Goal: Information Seeking & Learning: Learn about a topic

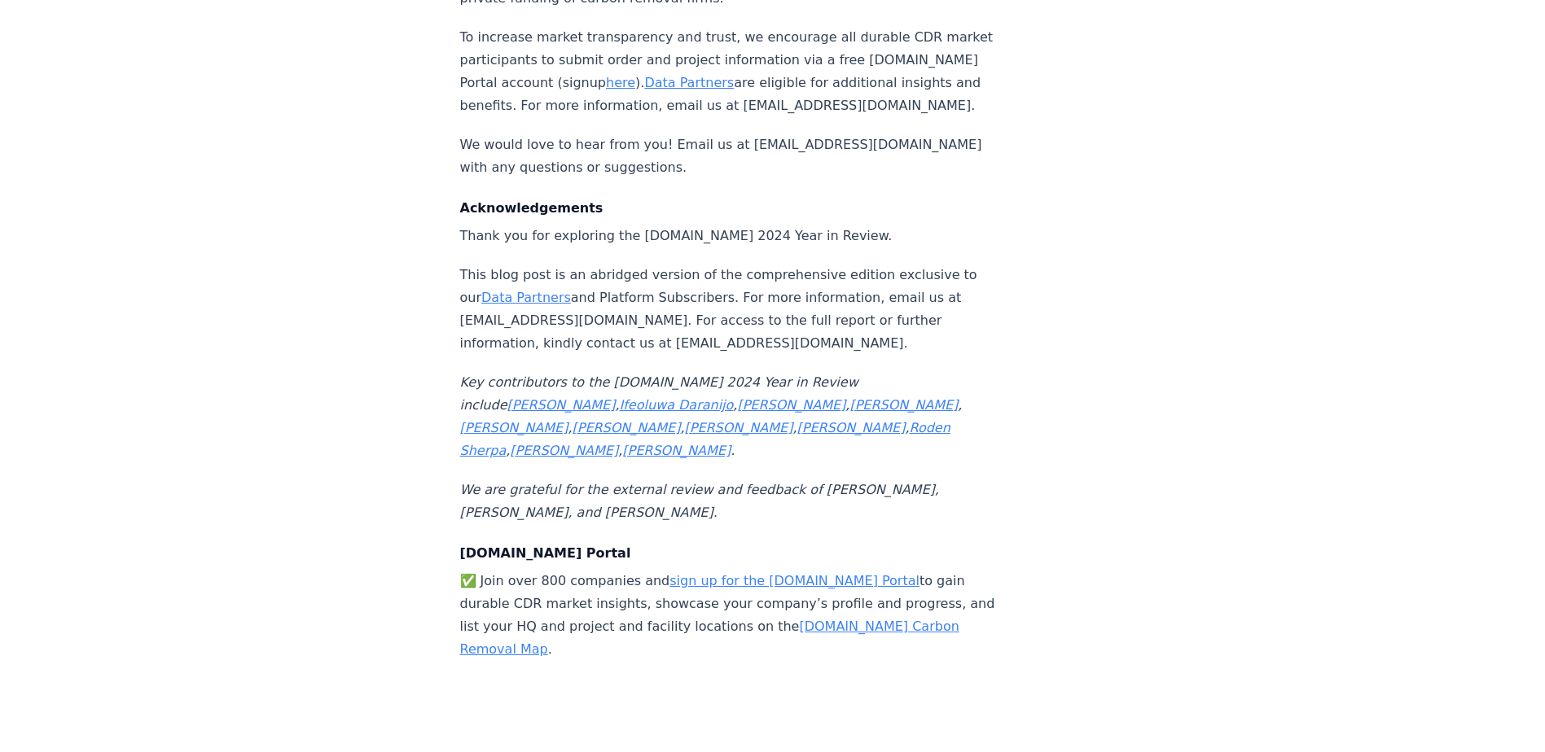
scroll to position [17250, 0]
click at [850, 616] on link "[DOMAIN_NAME] Carbon Removal Map" at bounding box center [709, 635] width 499 height 38
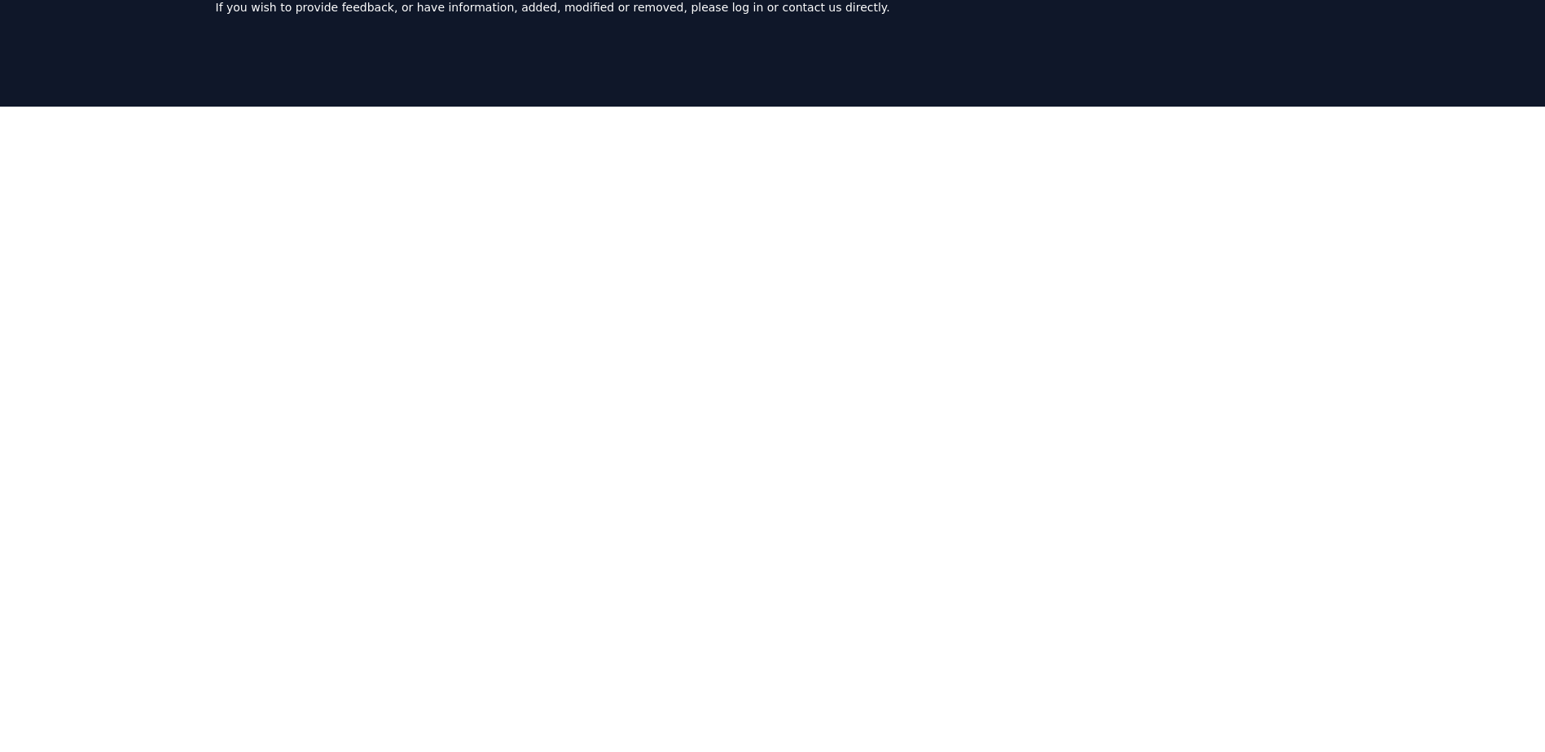
scroll to position [150, 0]
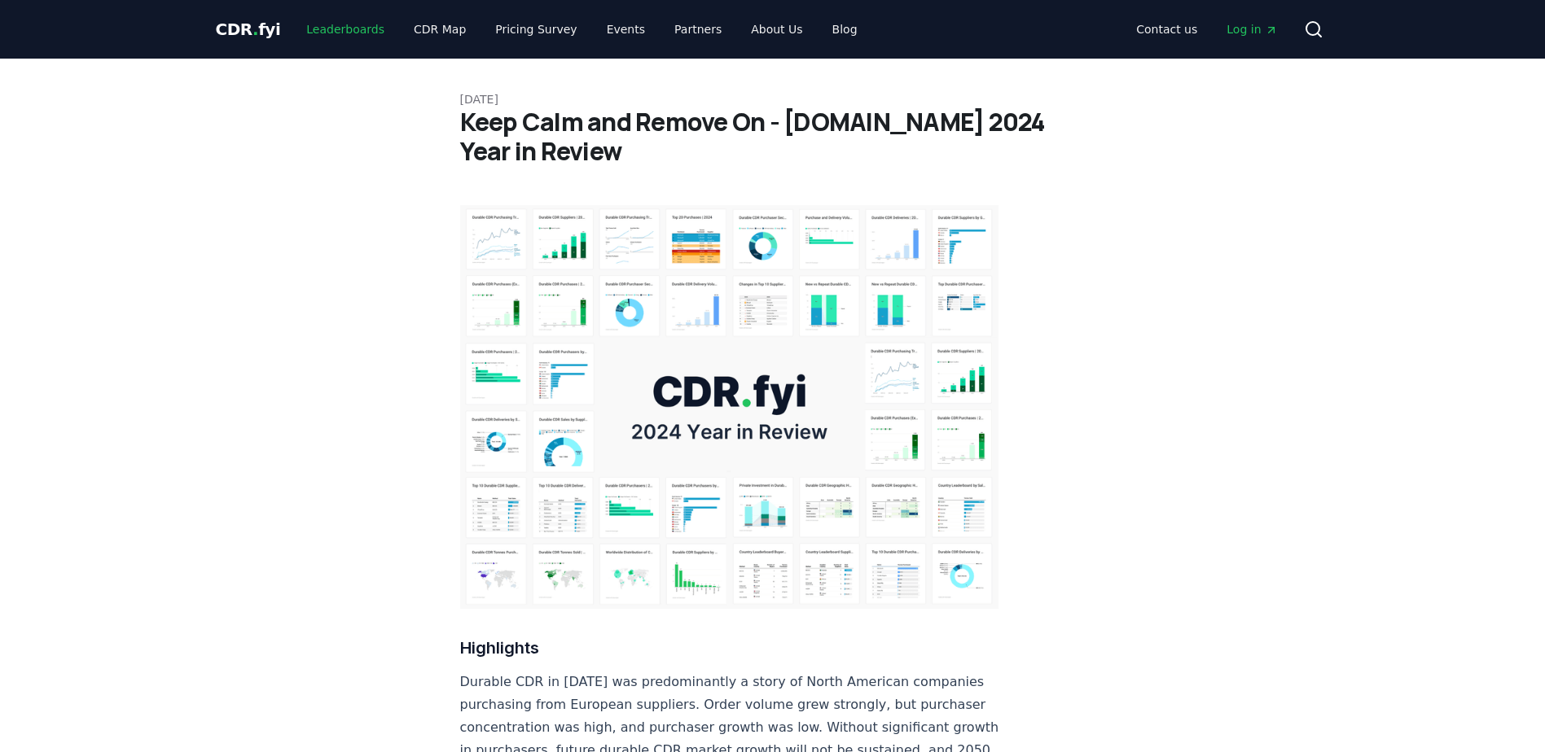
click at [360, 28] on link "Leaderboards" at bounding box center [345, 29] width 104 height 29
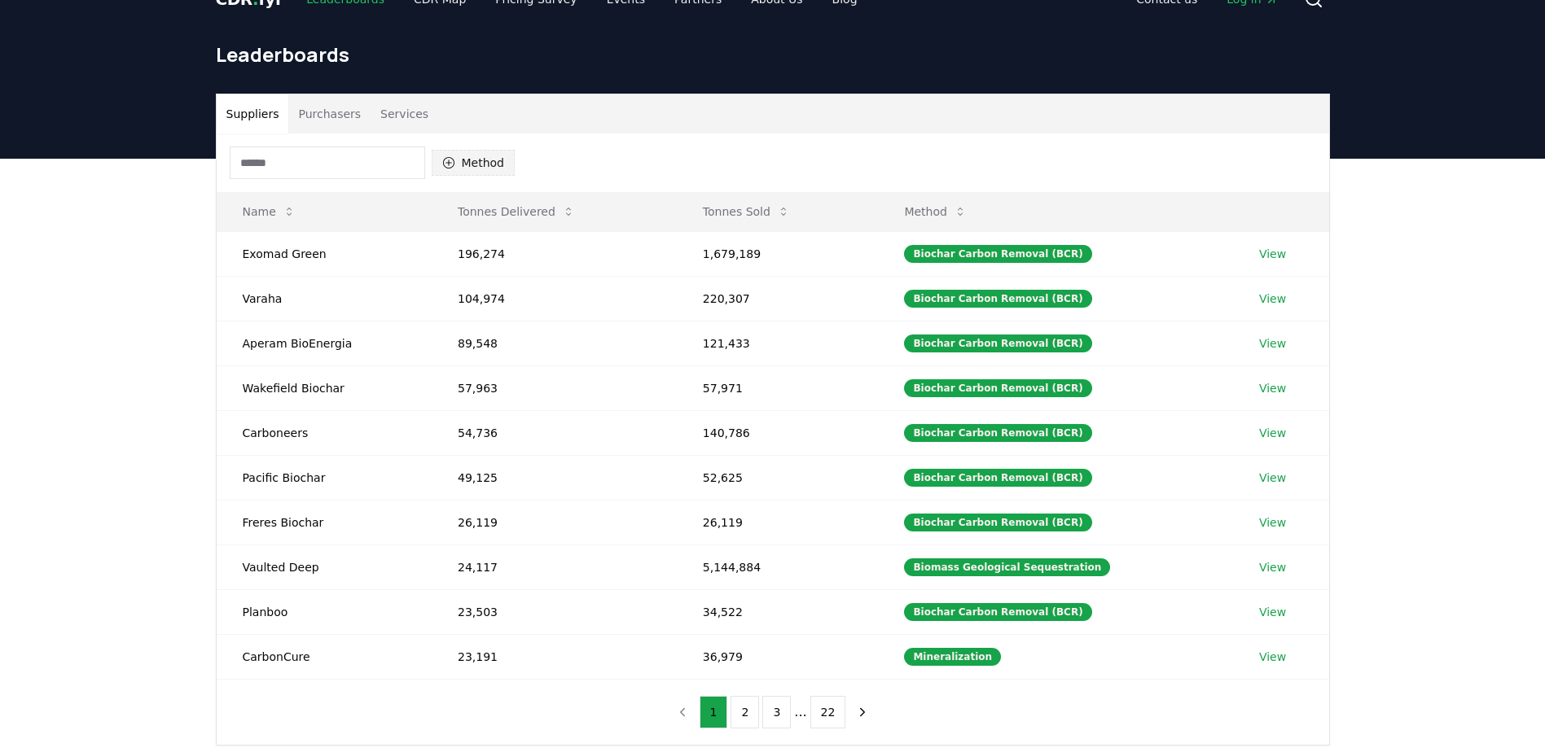
scroll to position [31, 0]
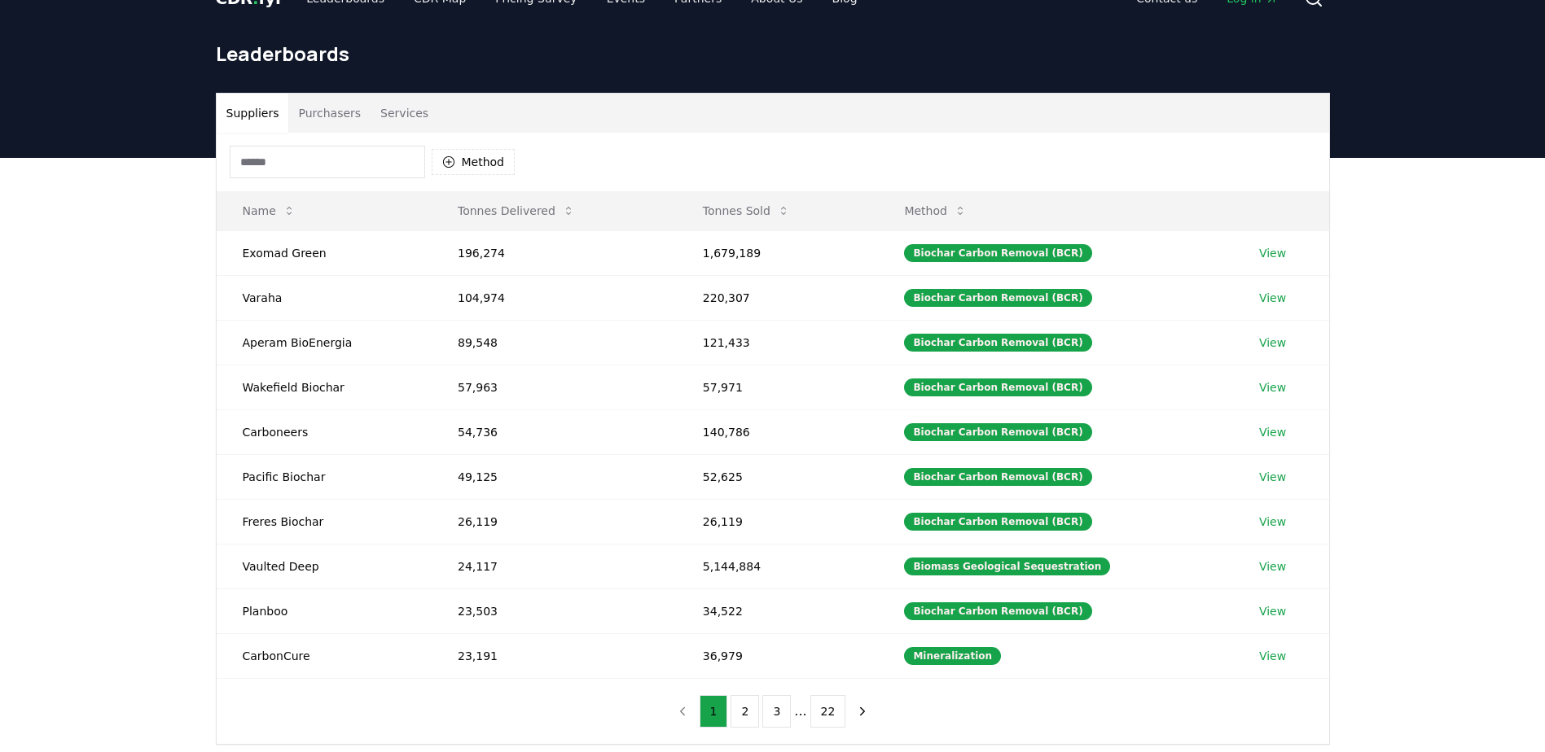
click at [347, 101] on button "Purchasers" at bounding box center [329, 113] width 82 height 39
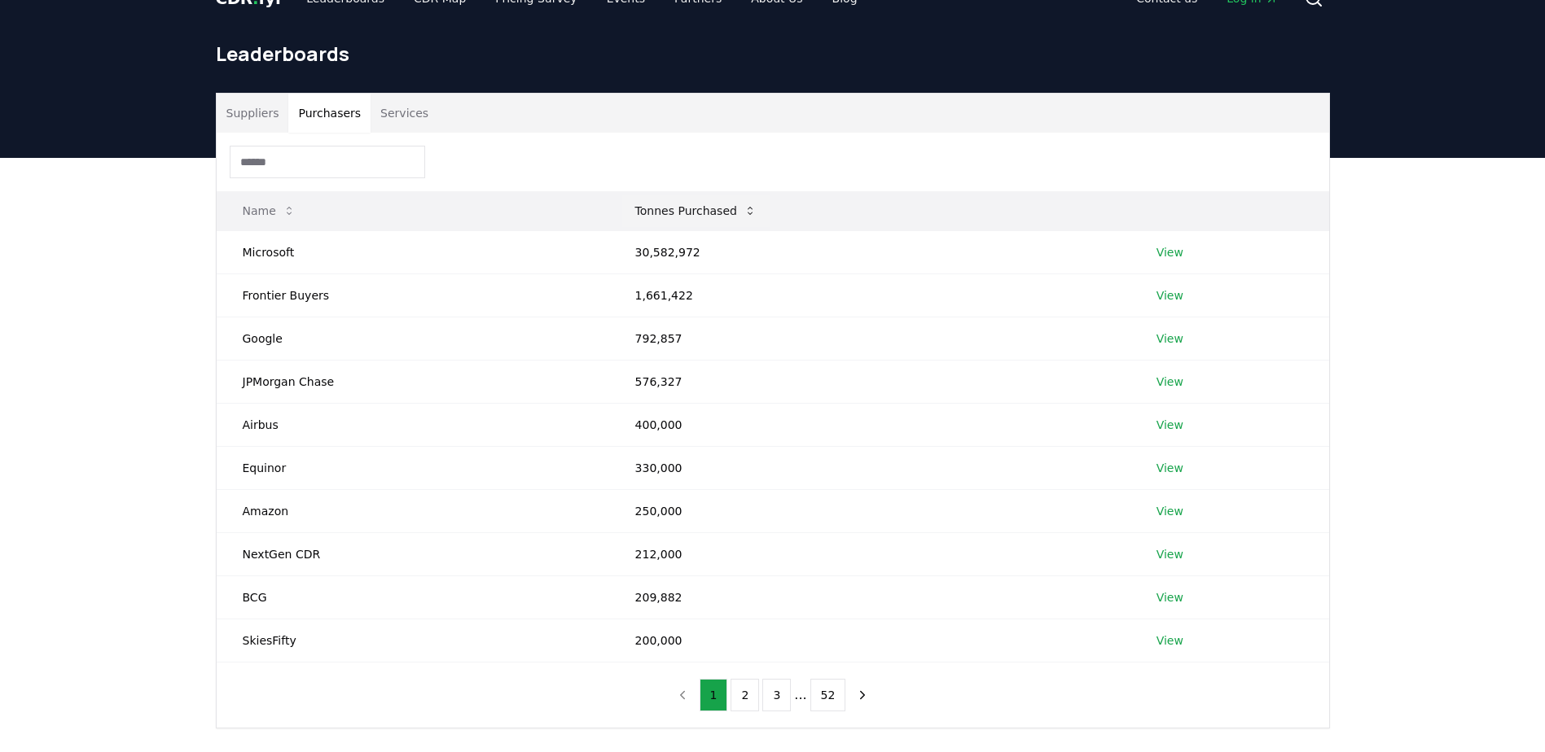
click at [668, 218] on button "Tonnes Purchased" at bounding box center [695, 211] width 147 height 33
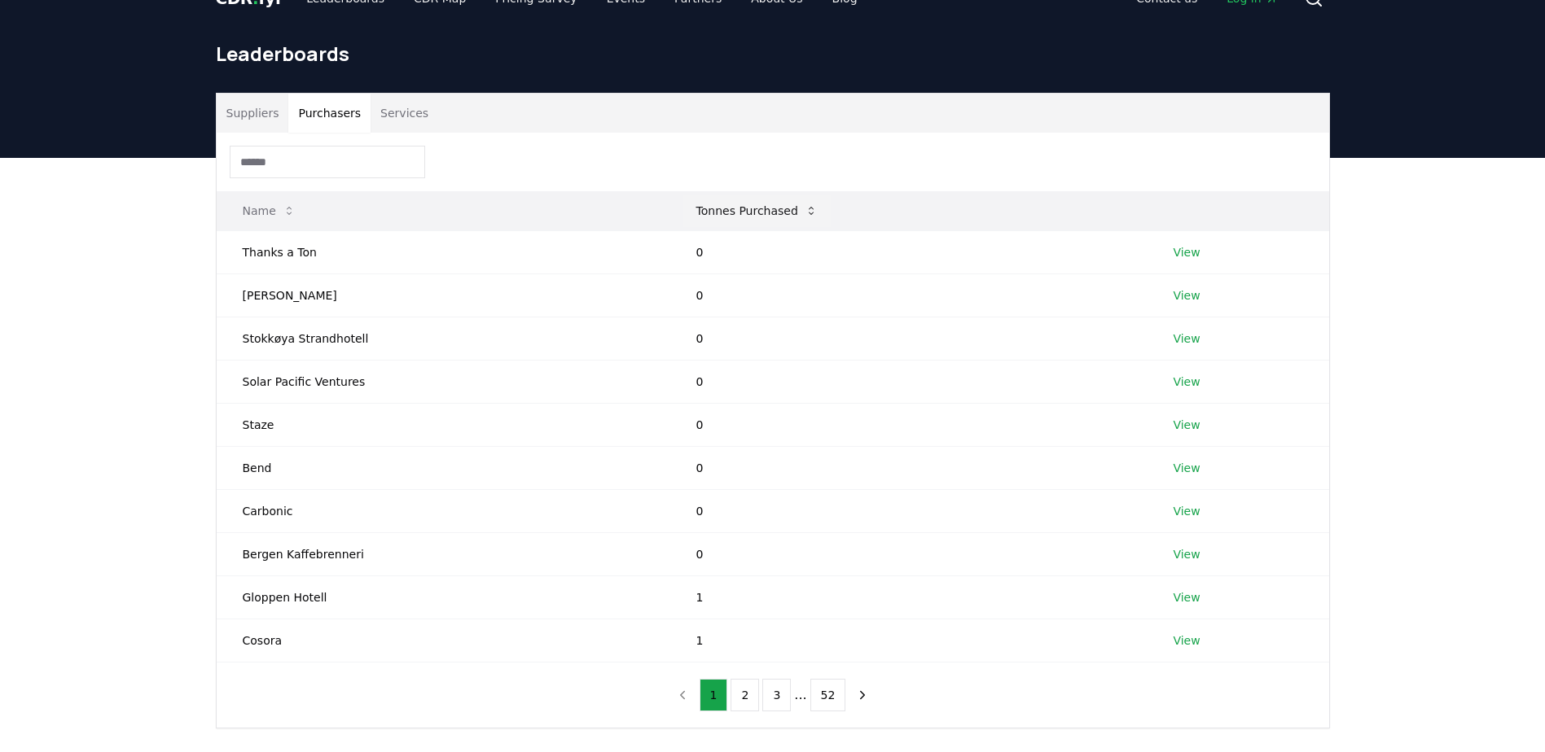
click at [696, 216] on button "Tonnes Purchased" at bounding box center [756, 211] width 147 height 33
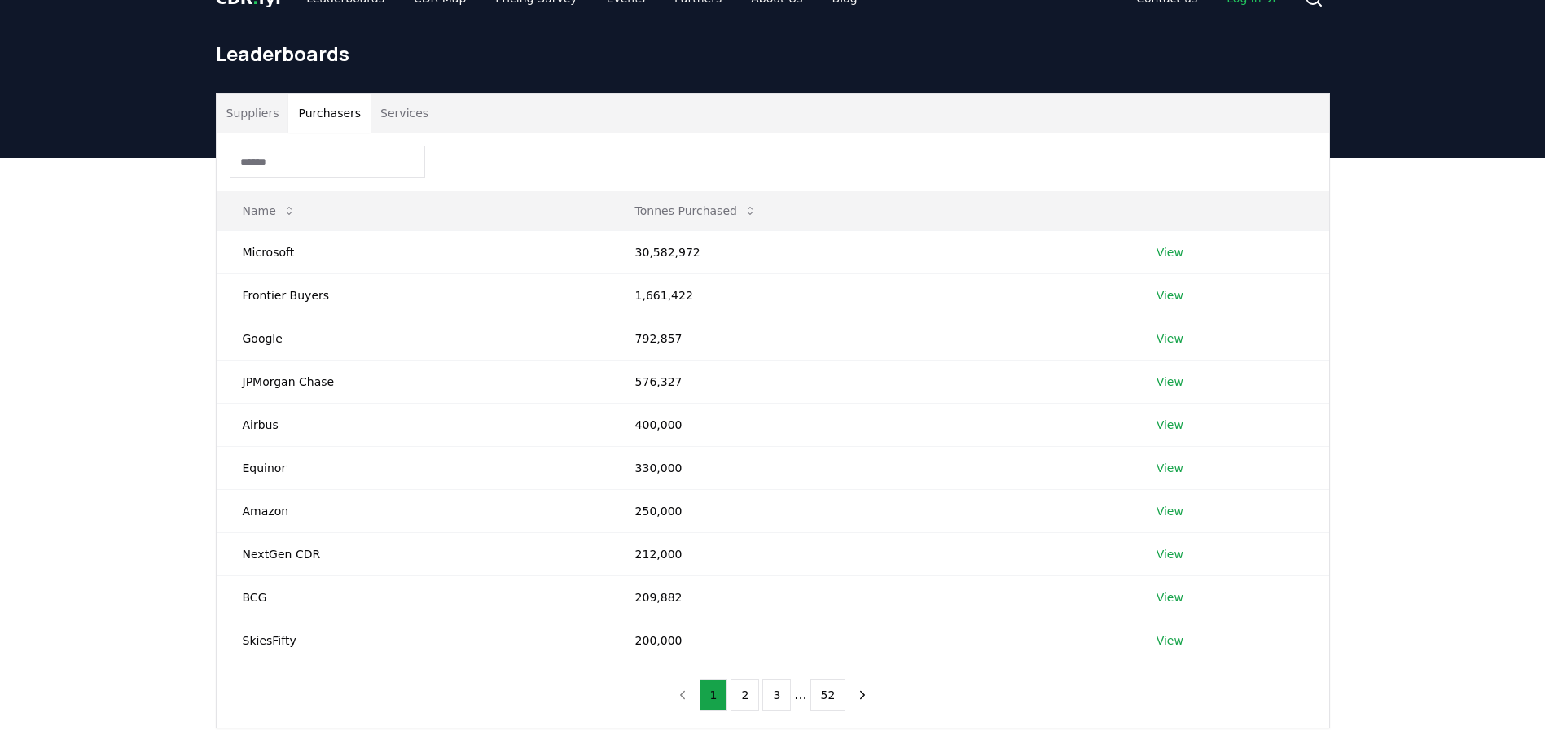
click at [362, 171] on input at bounding box center [327, 162] width 195 height 33
click at [464, 172] on div at bounding box center [773, 162] width 1112 height 59
click at [394, 110] on button "Services" at bounding box center [404, 113] width 68 height 39
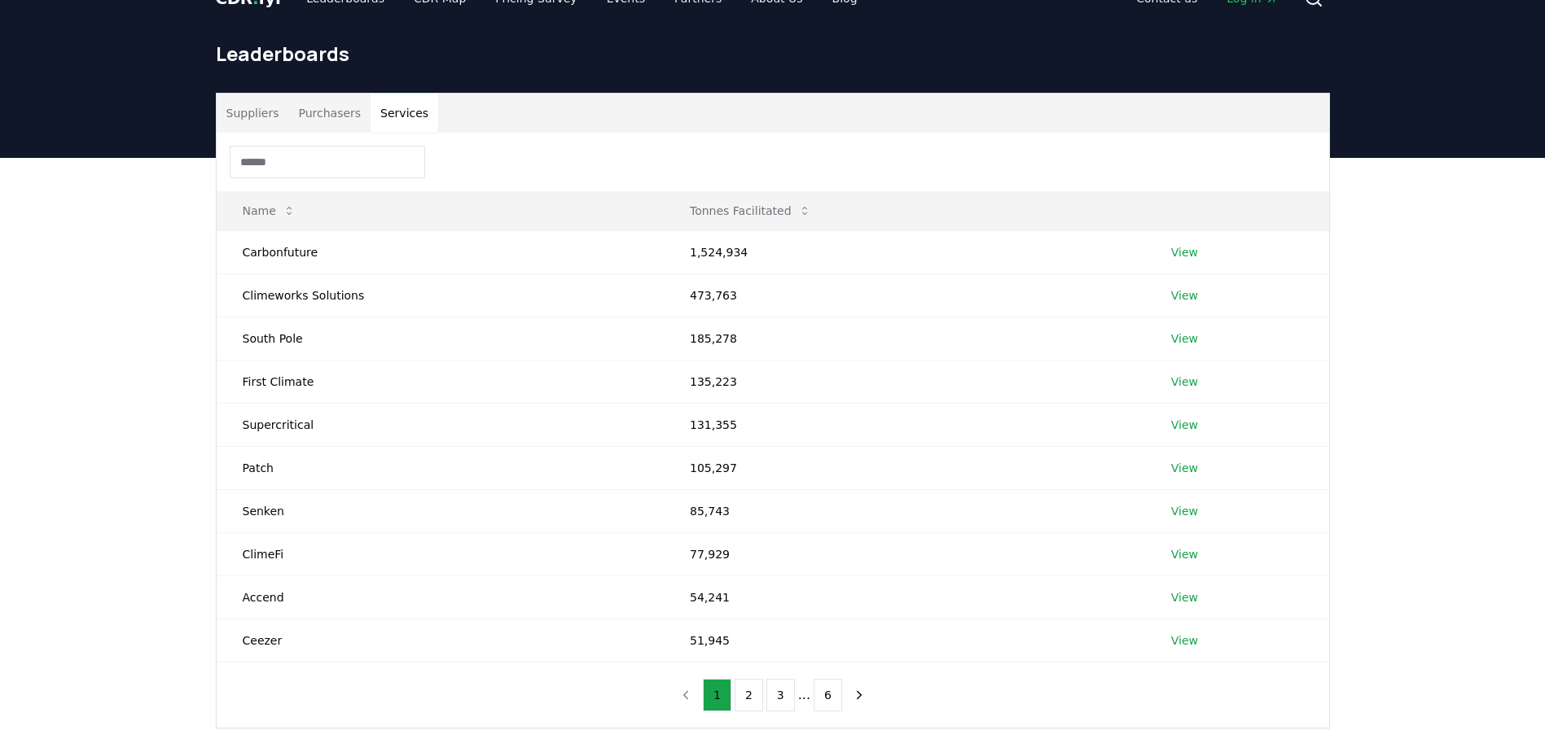
click at [266, 108] on button "Suppliers" at bounding box center [253, 113] width 72 height 39
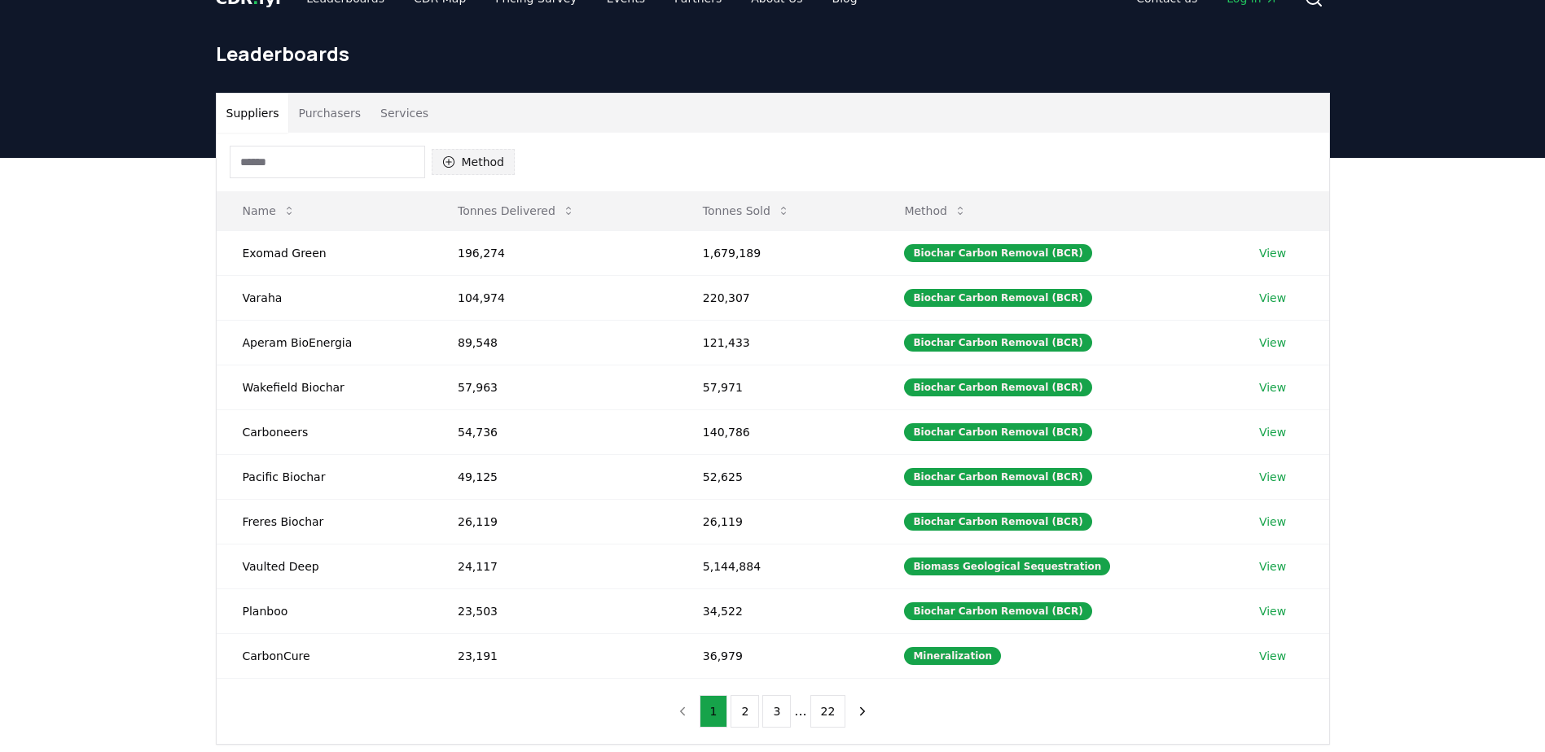
click at [479, 169] on button "Method" at bounding box center [474, 162] width 84 height 26
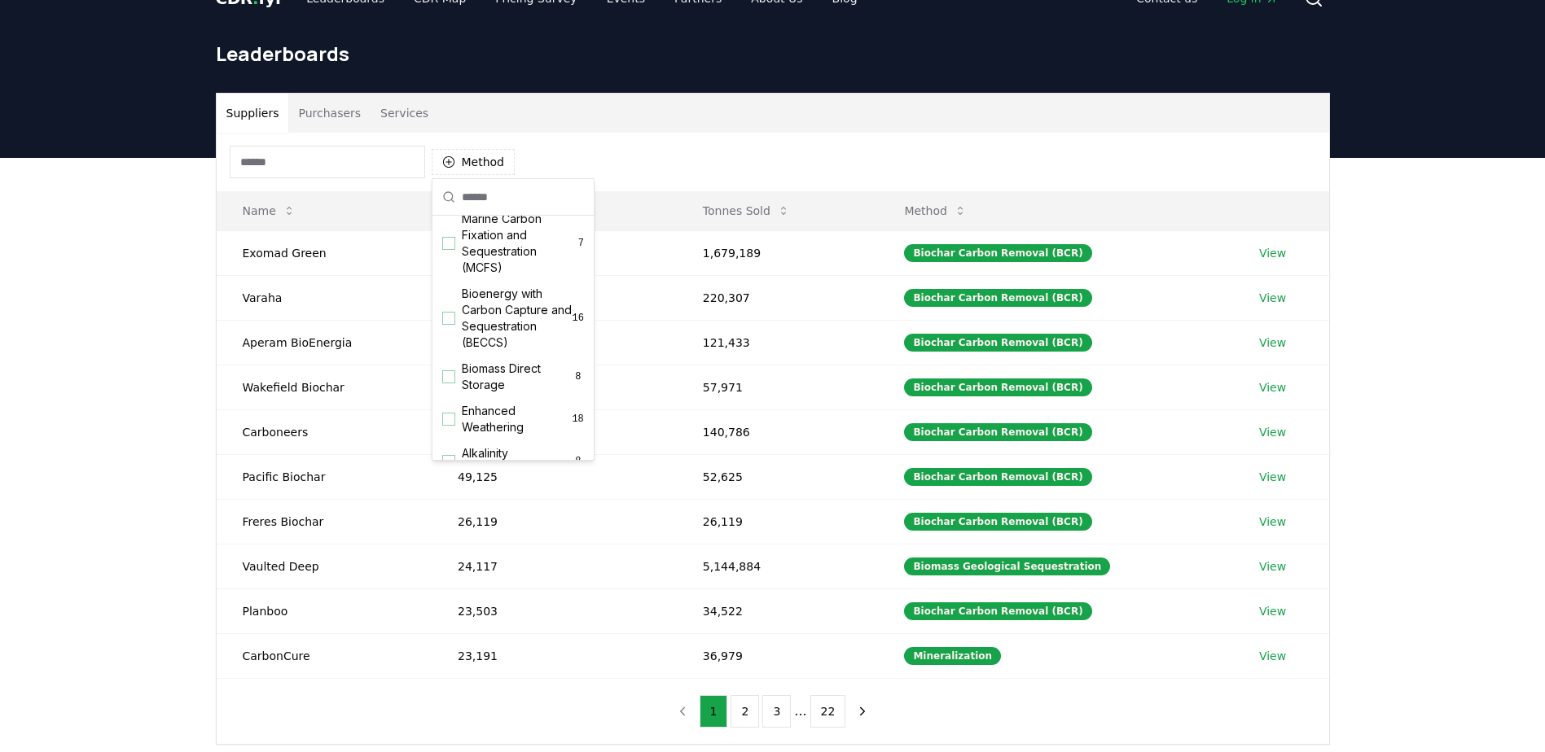
scroll to position [125, 0]
click at [449, 323] on div "Suggestions" at bounding box center [448, 316] width 13 height 13
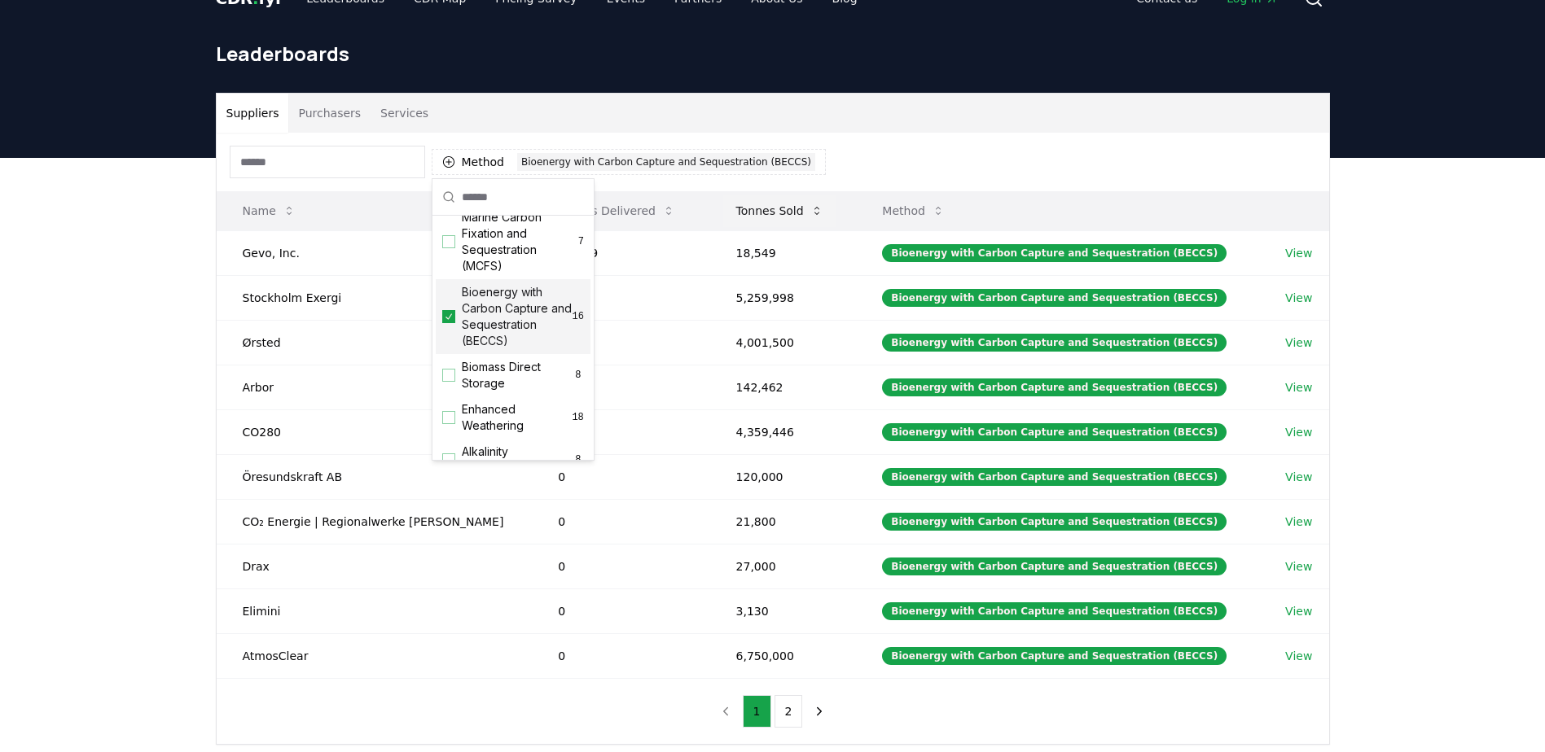
click at [770, 209] on button "Tonnes Sold" at bounding box center [779, 211] width 113 height 33
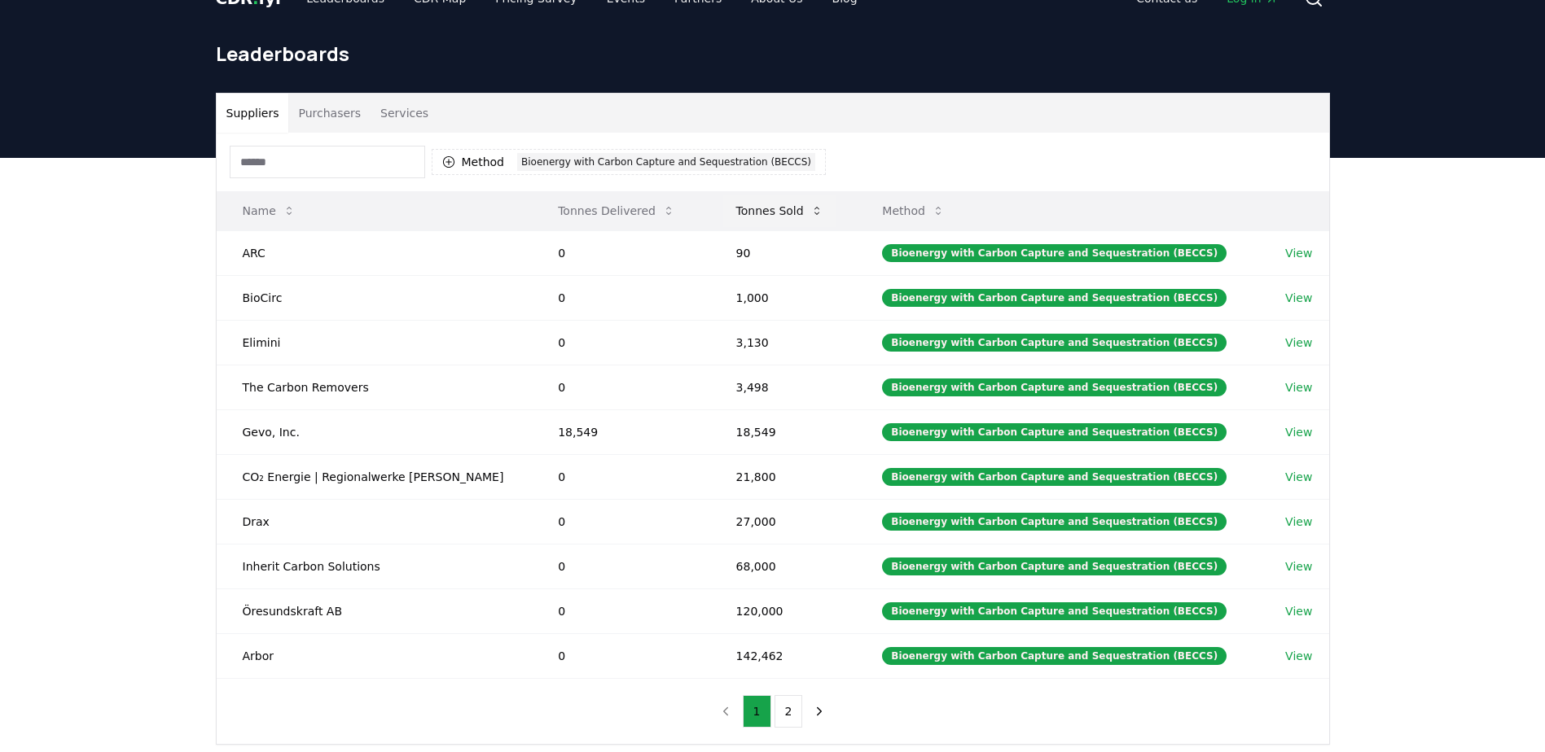
click at [770, 209] on button "Tonnes Sold" at bounding box center [779, 211] width 113 height 33
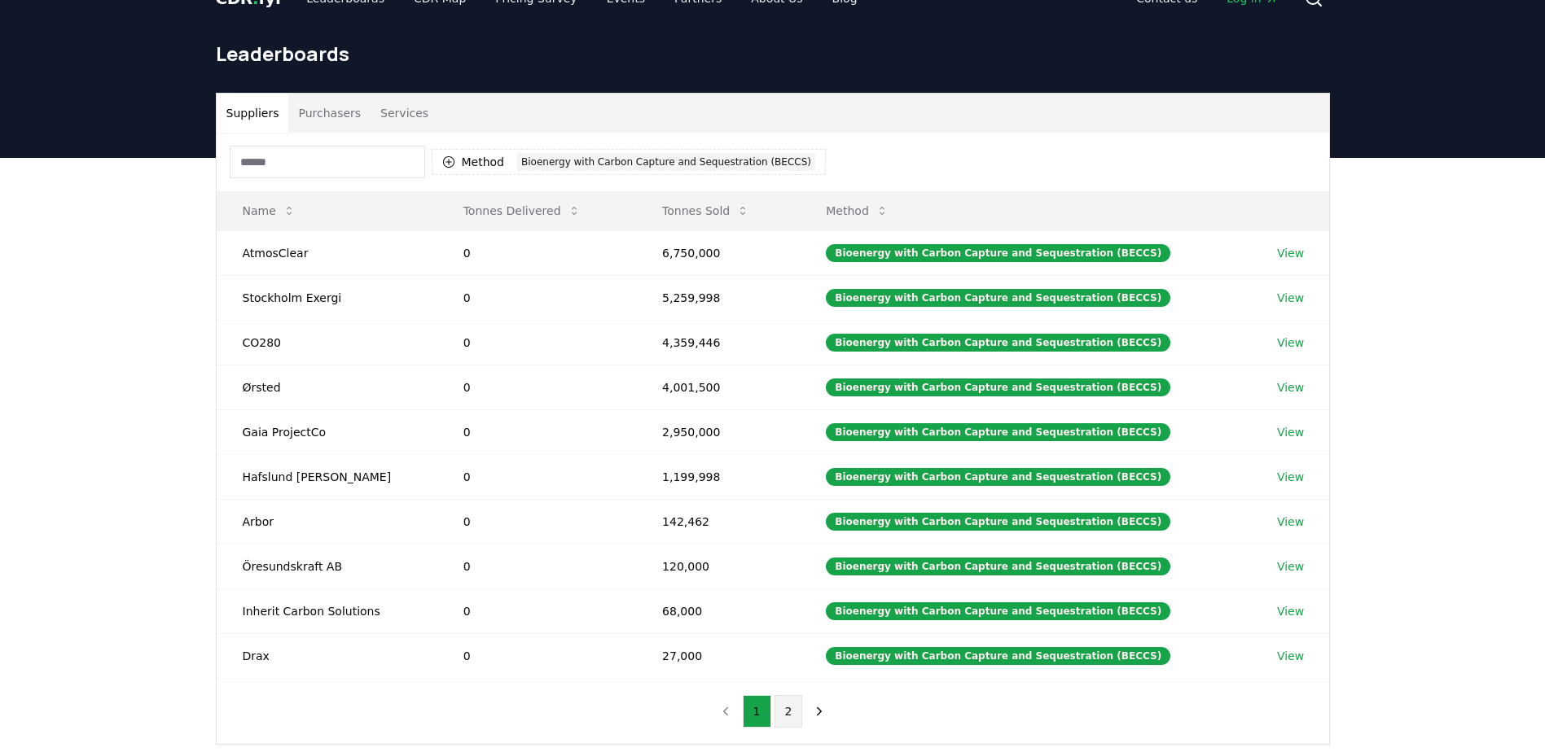
click at [787, 711] on button "2" at bounding box center [788, 711] width 28 height 33
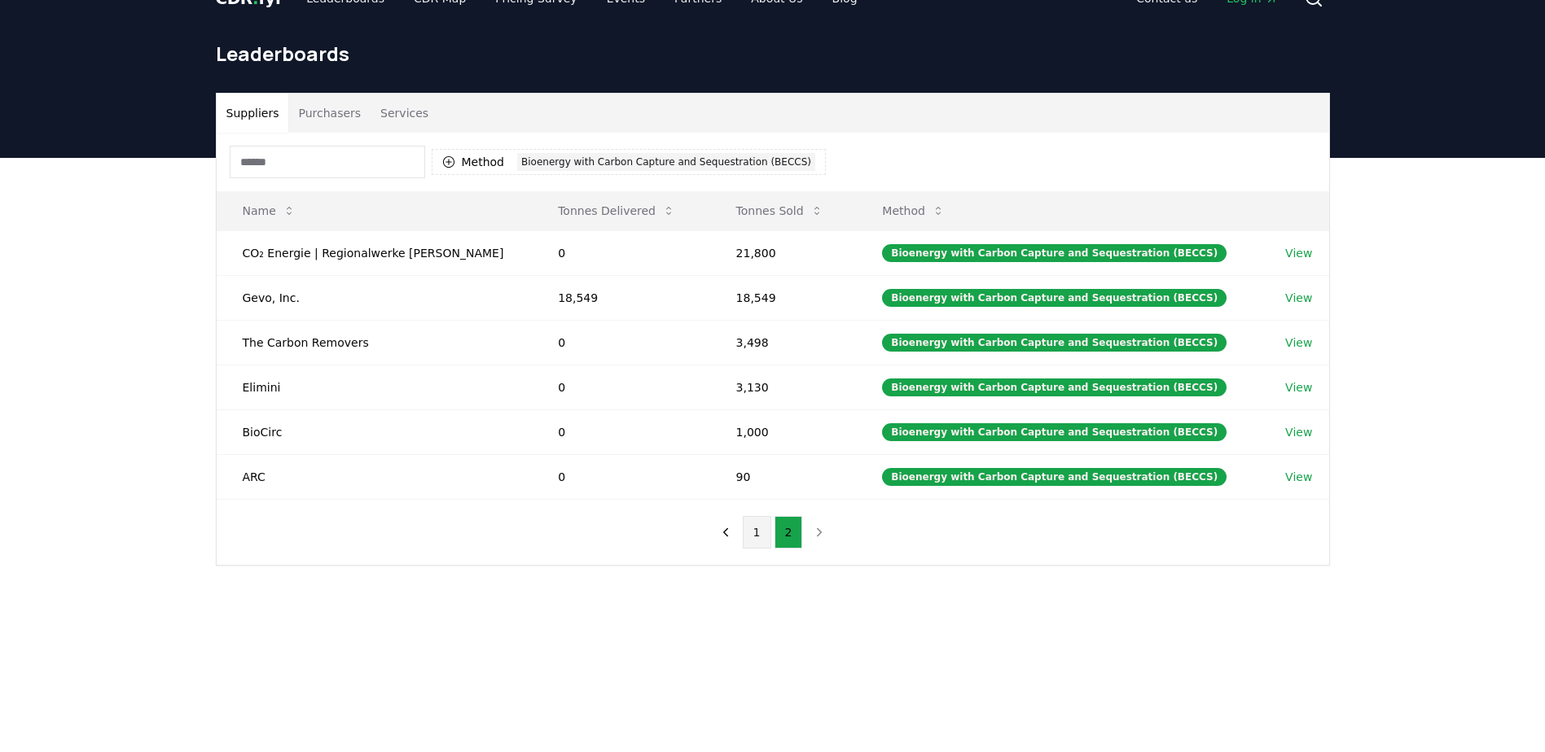
click at [759, 542] on button "1" at bounding box center [757, 532] width 28 height 33
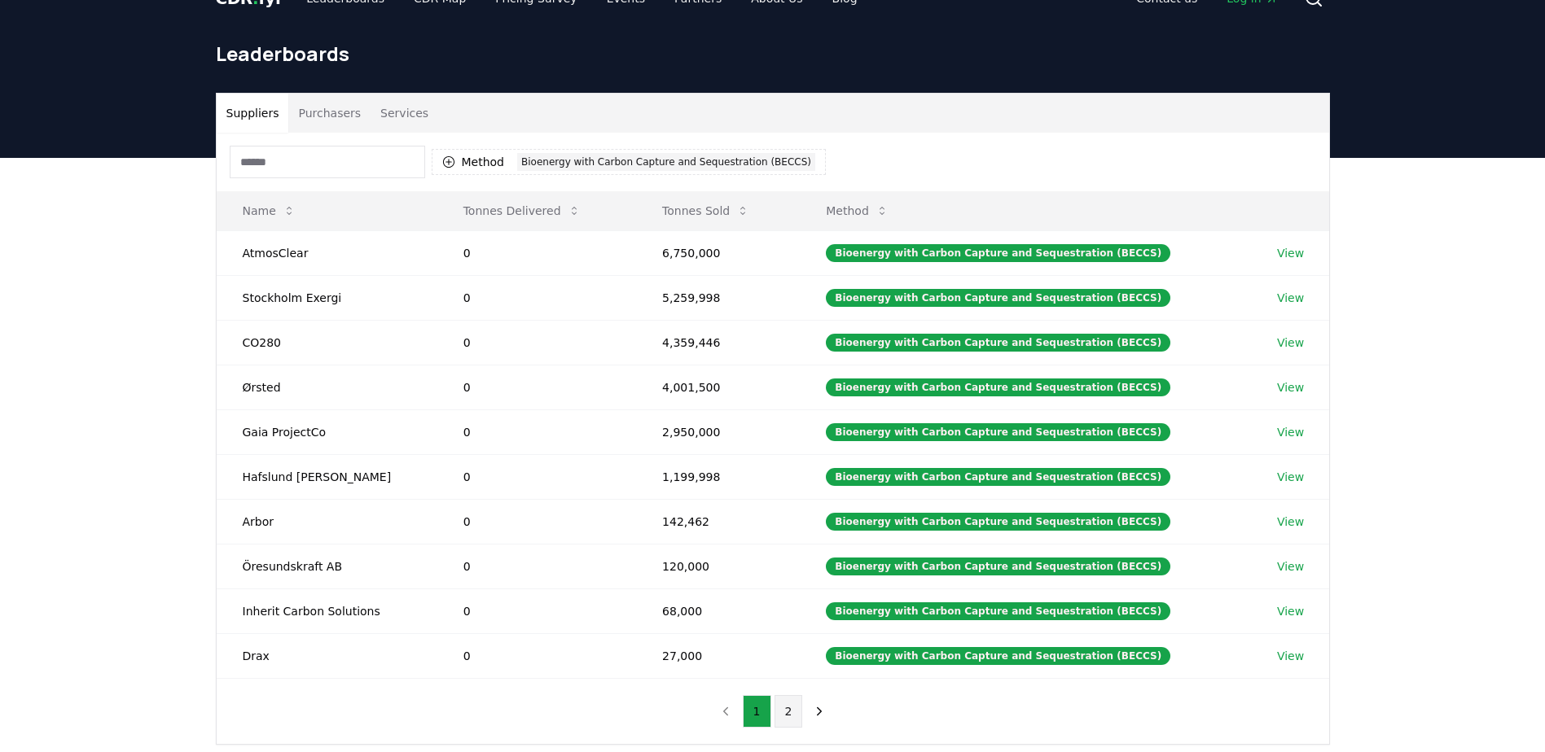
click at [782, 711] on button "2" at bounding box center [788, 711] width 28 height 33
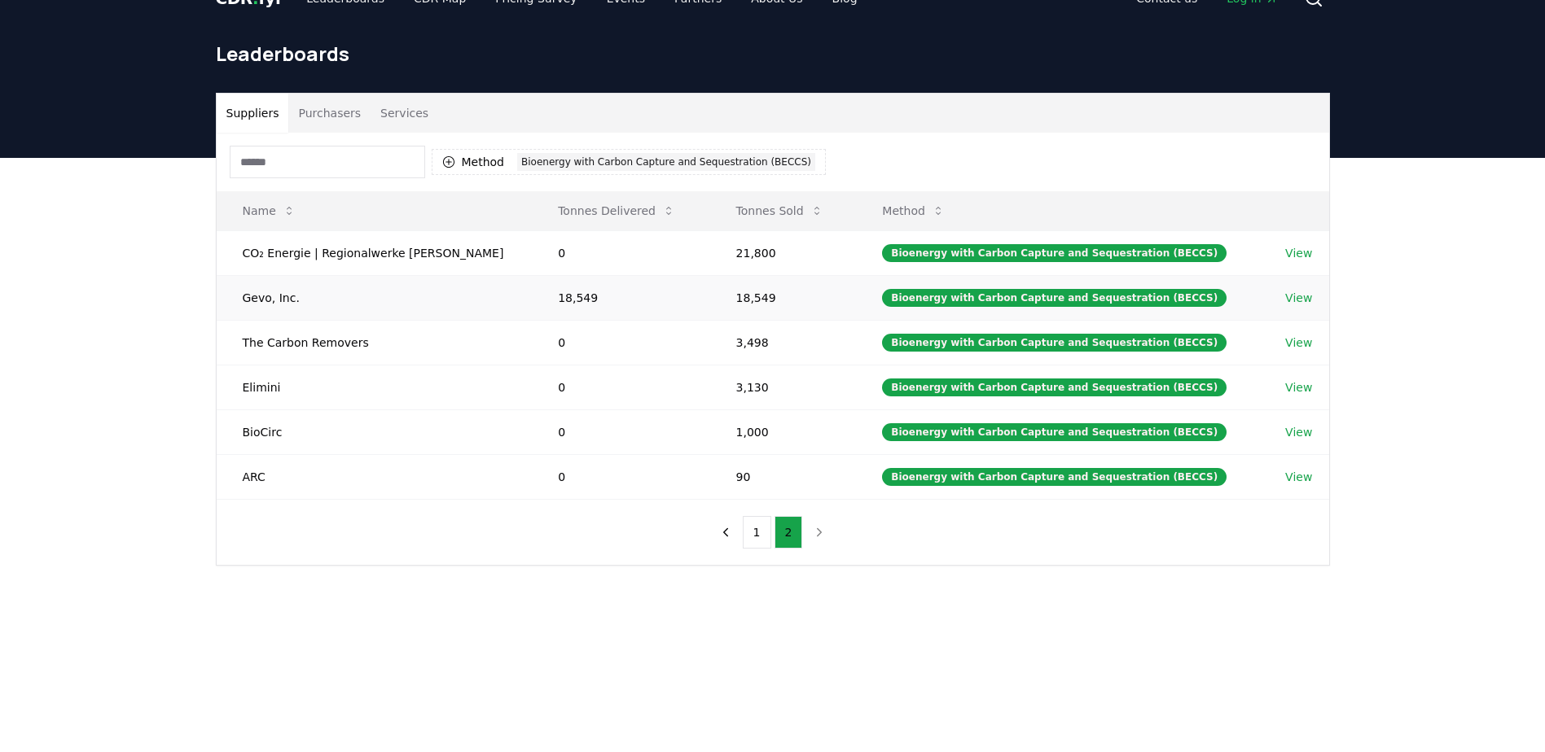
click at [1293, 304] on link "View" at bounding box center [1298, 298] width 27 height 16
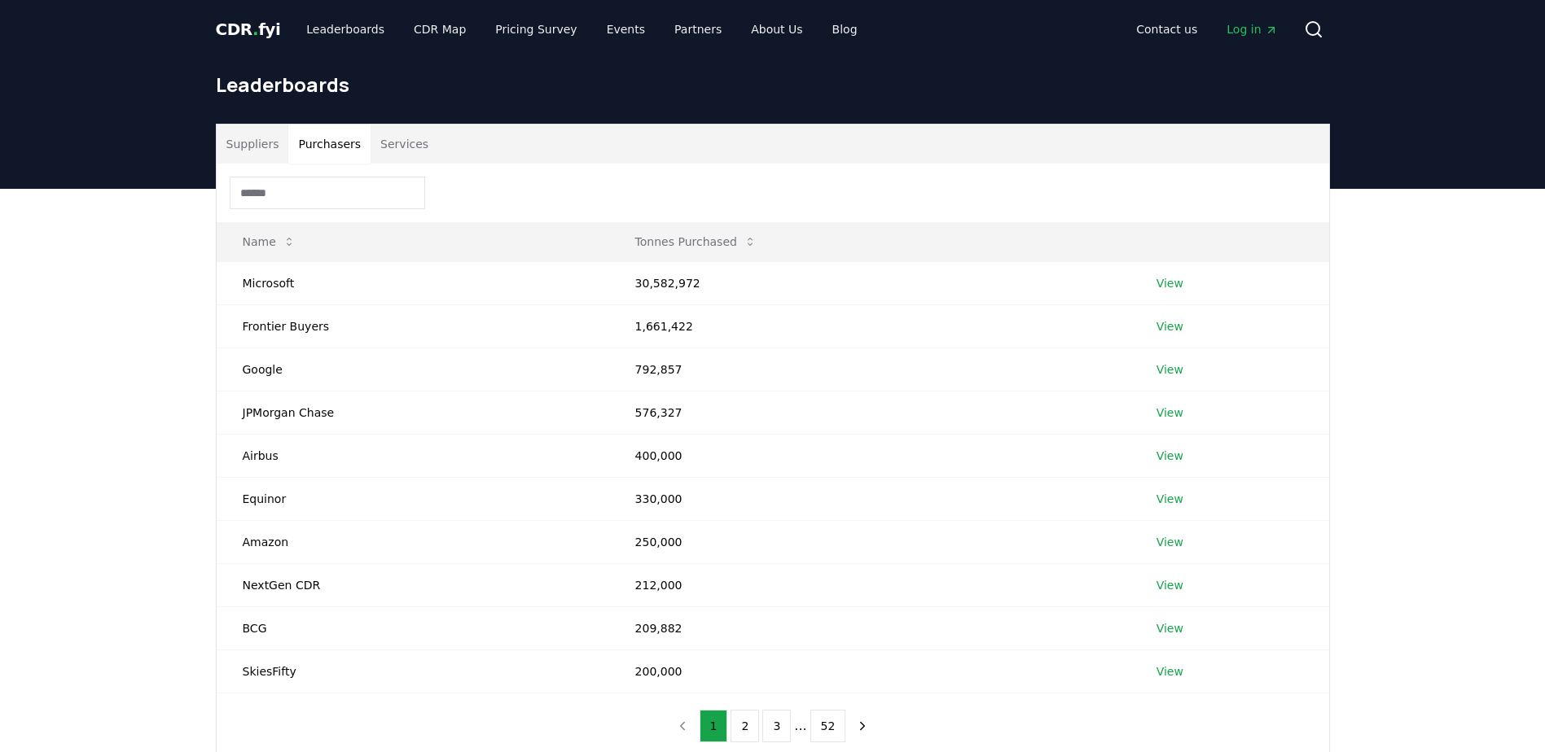
click at [328, 148] on button "Purchasers" at bounding box center [329, 144] width 82 height 39
click at [392, 134] on button "Services" at bounding box center [404, 144] width 68 height 39
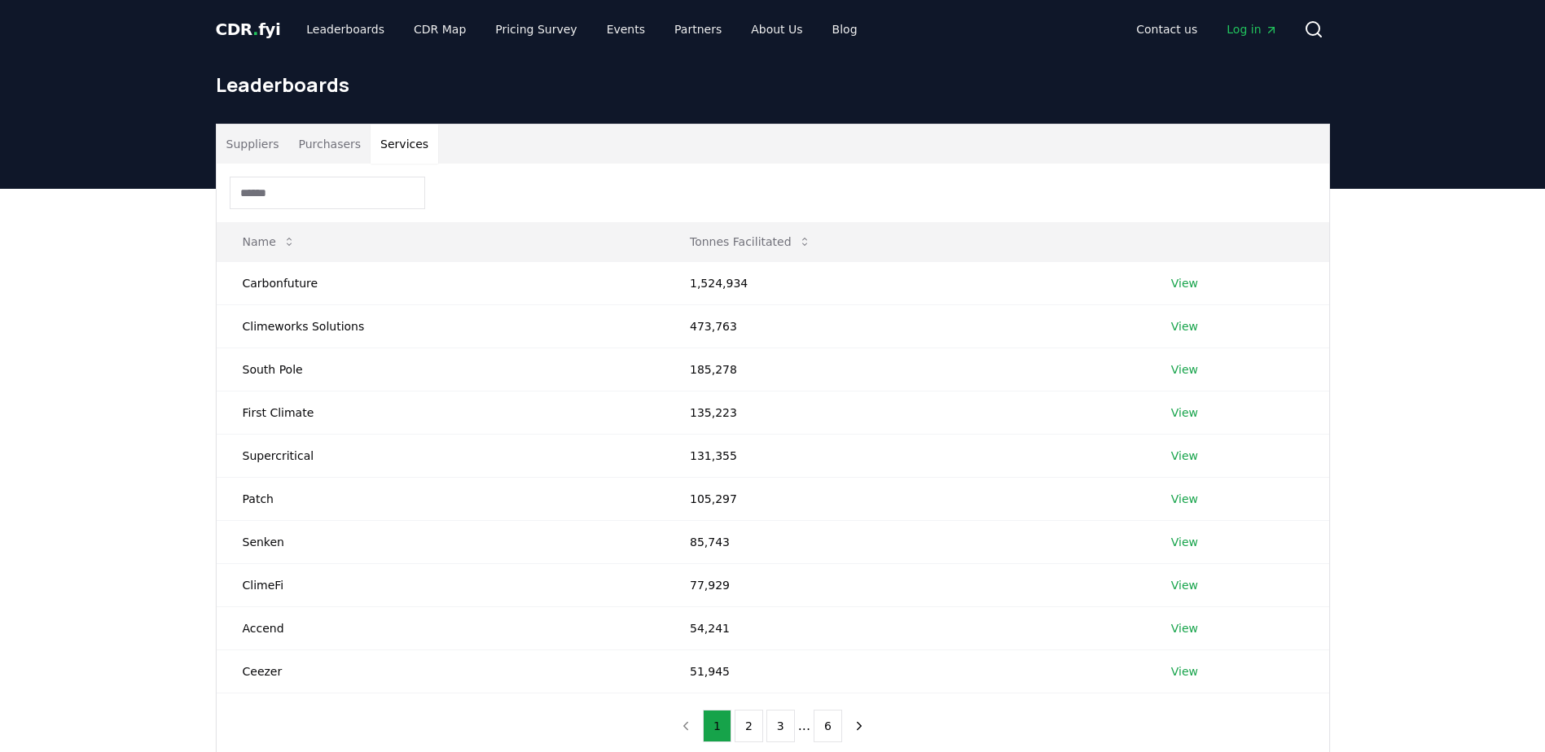
click at [264, 136] on button "Suppliers" at bounding box center [253, 144] width 72 height 39
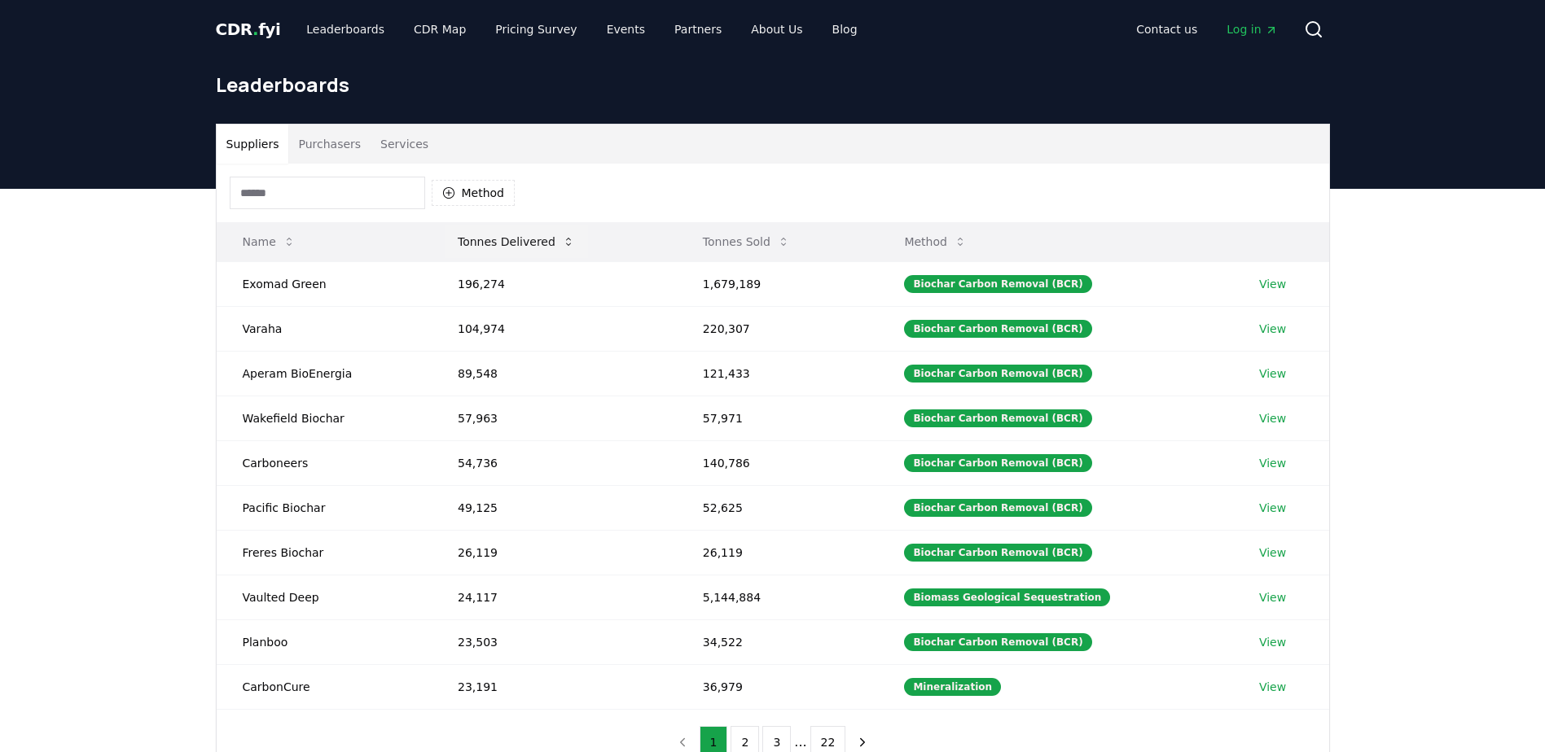
click at [521, 240] on button "Tonnes Delivered" at bounding box center [516, 242] width 143 height 33
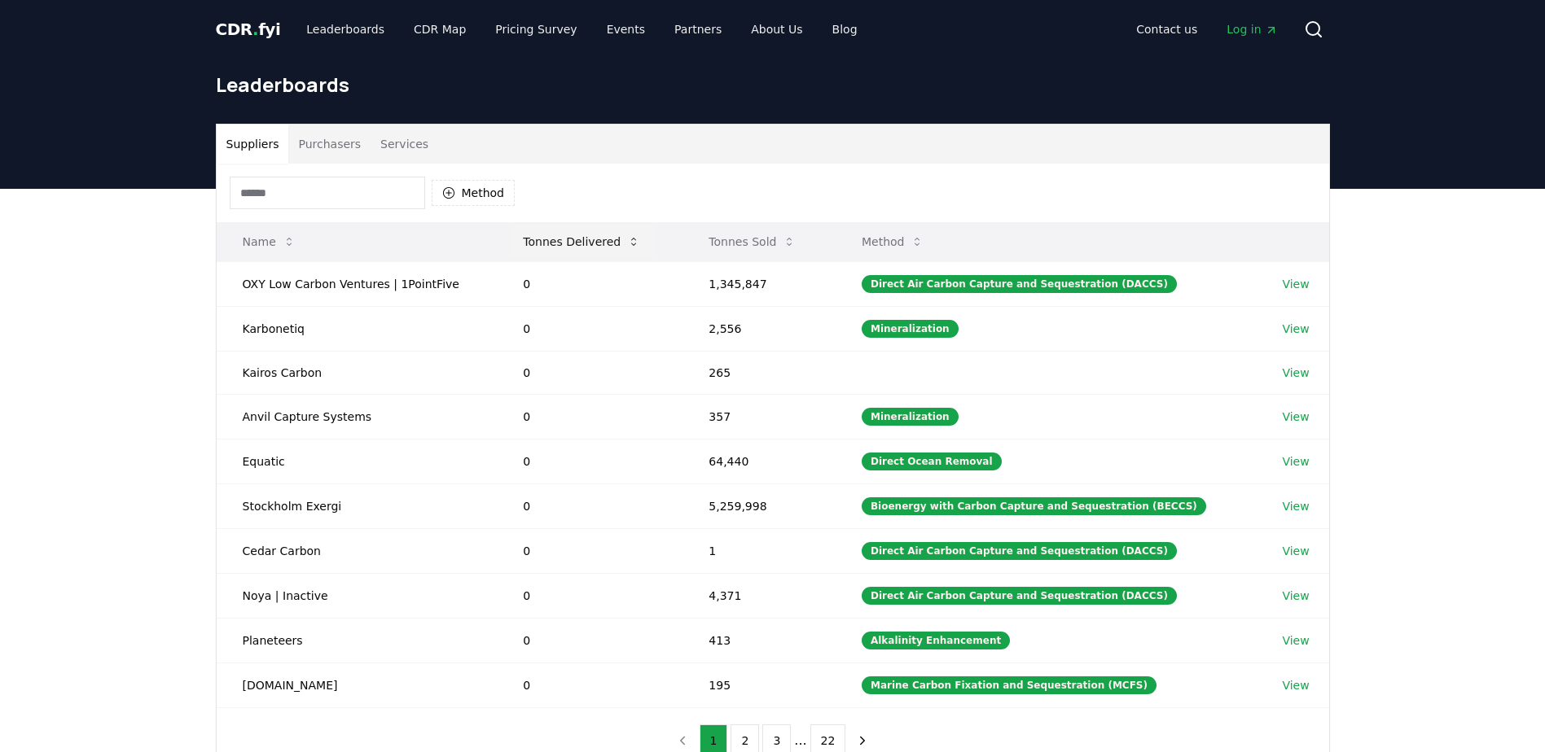
click at [521, 240] on button "Tonnes Delivered" at bounding box center [581, 242] width 143 height 33
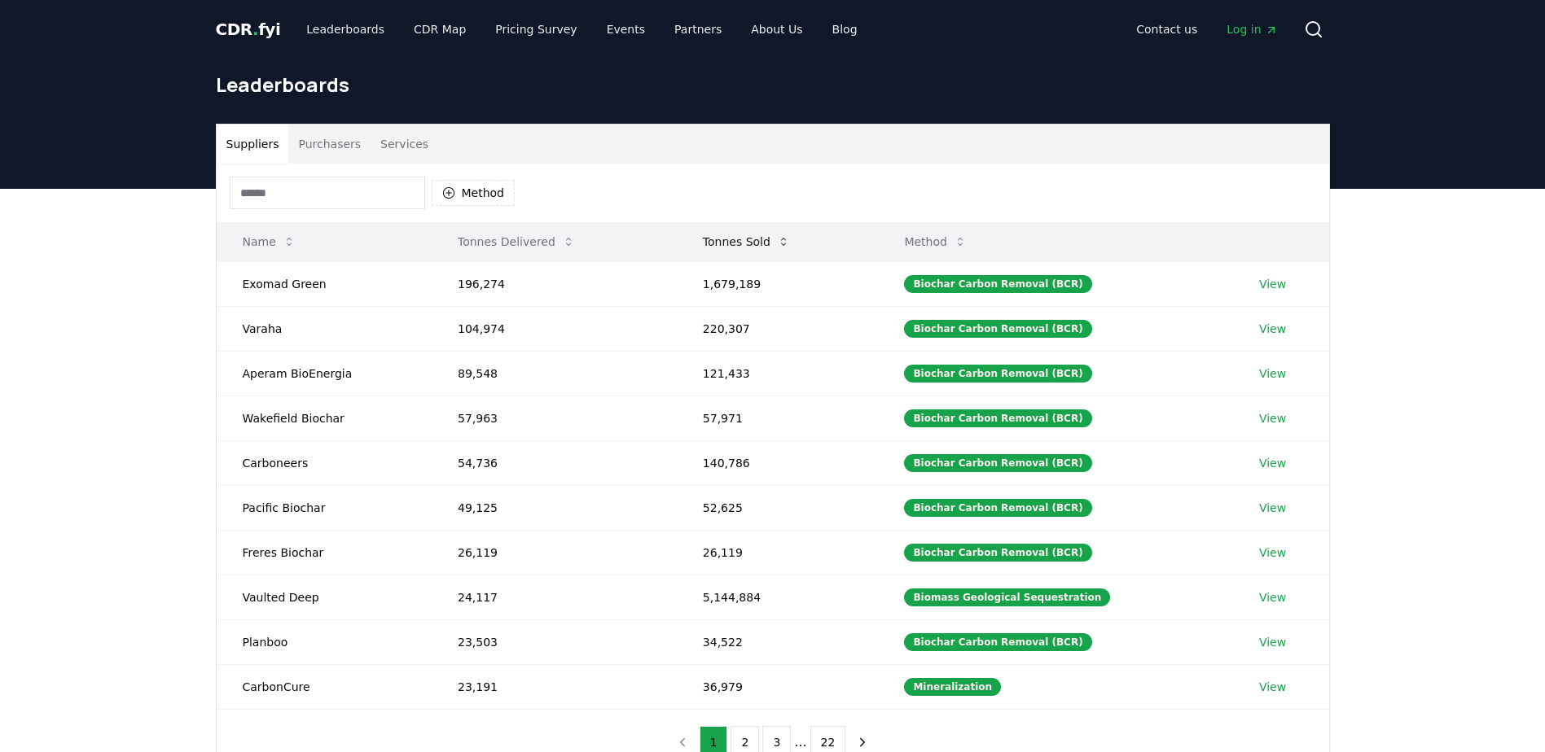
click at [729, 245] on button "Tonnes Sold" at bounding box center [746, 242] width 113 height 33
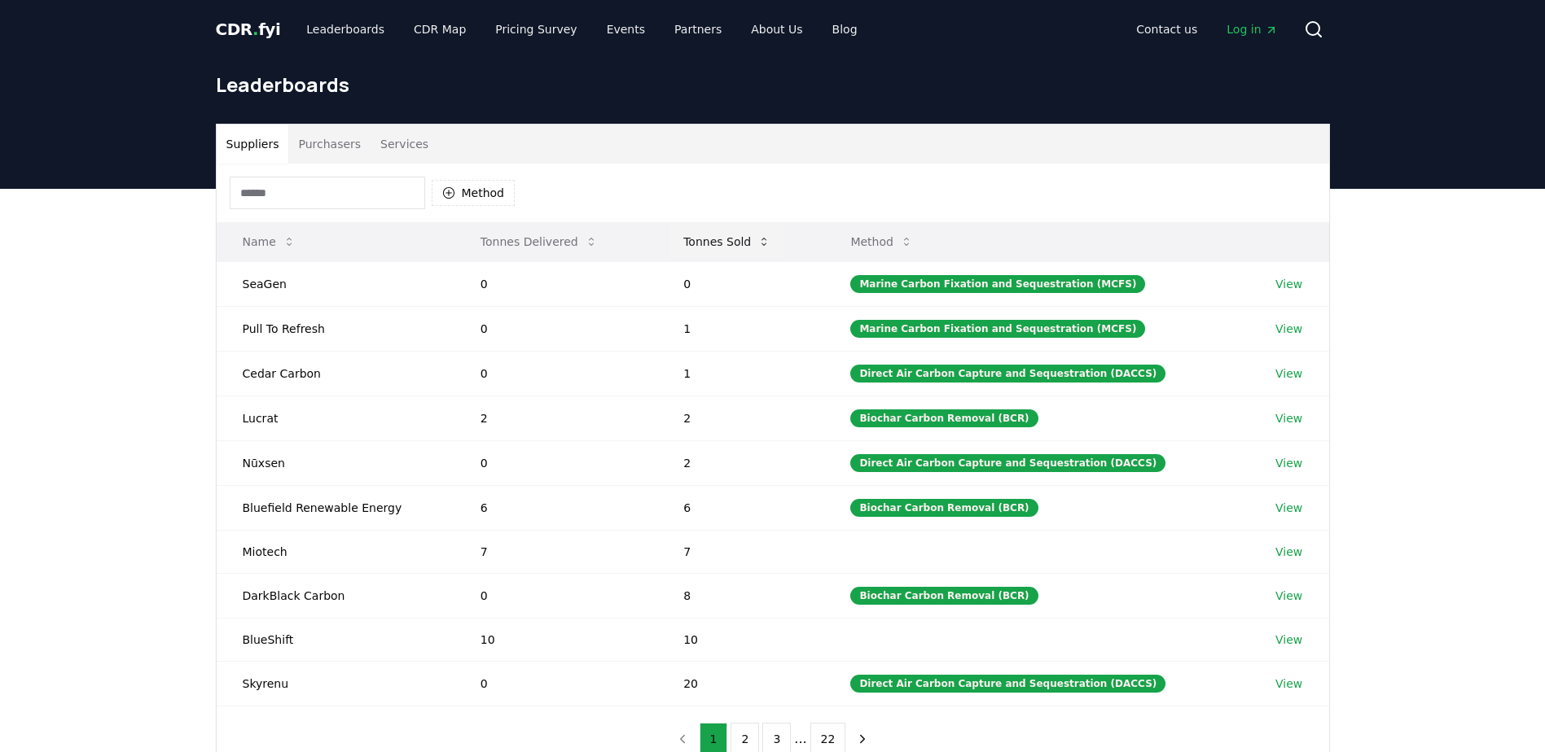
click at [729, 245] on button "Tonnes Sold" at bounding box center [726, 242] width 113 height 33
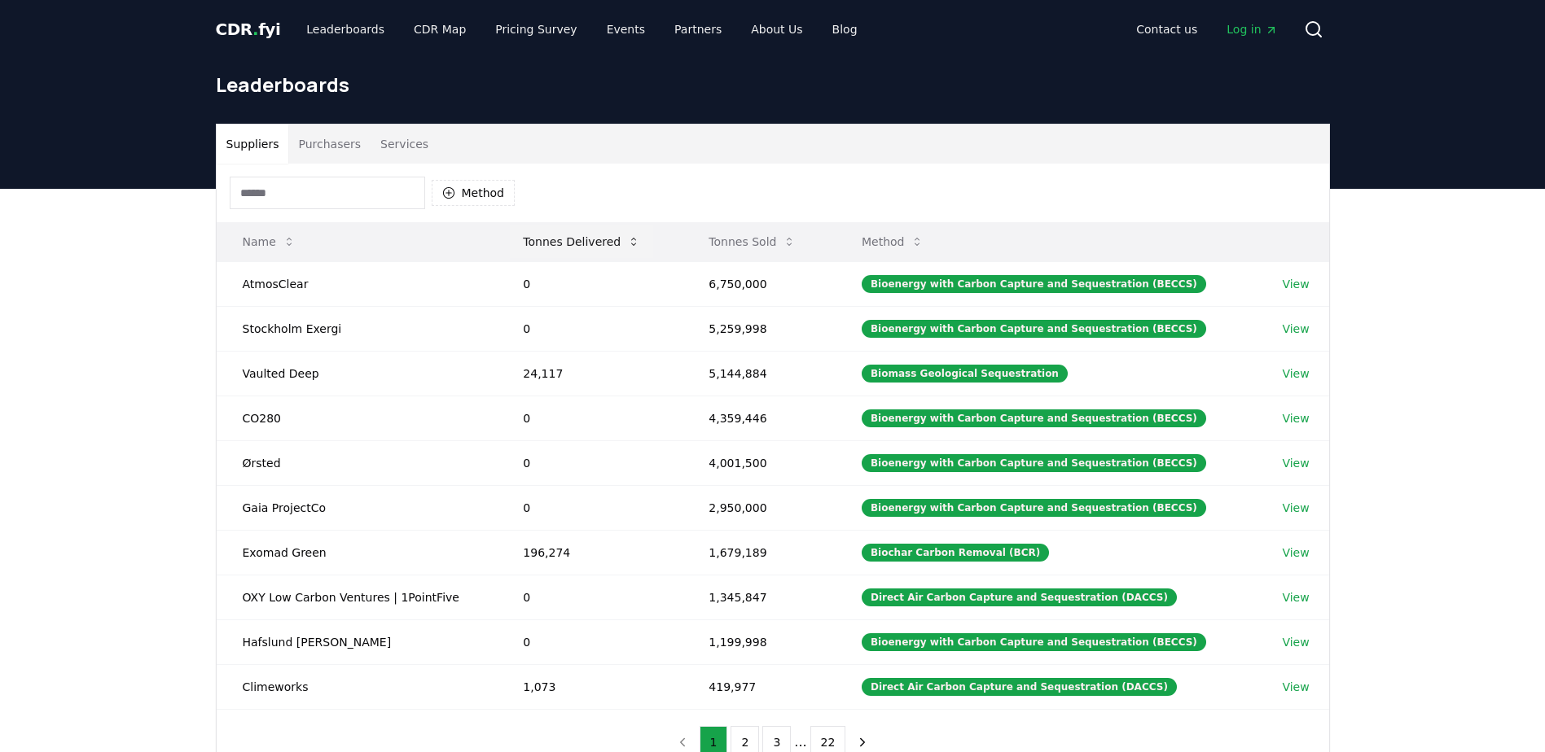
click at [602, 231] on button "Tonnes Delivered" at bounding box center [581, 242] width 143 height 33
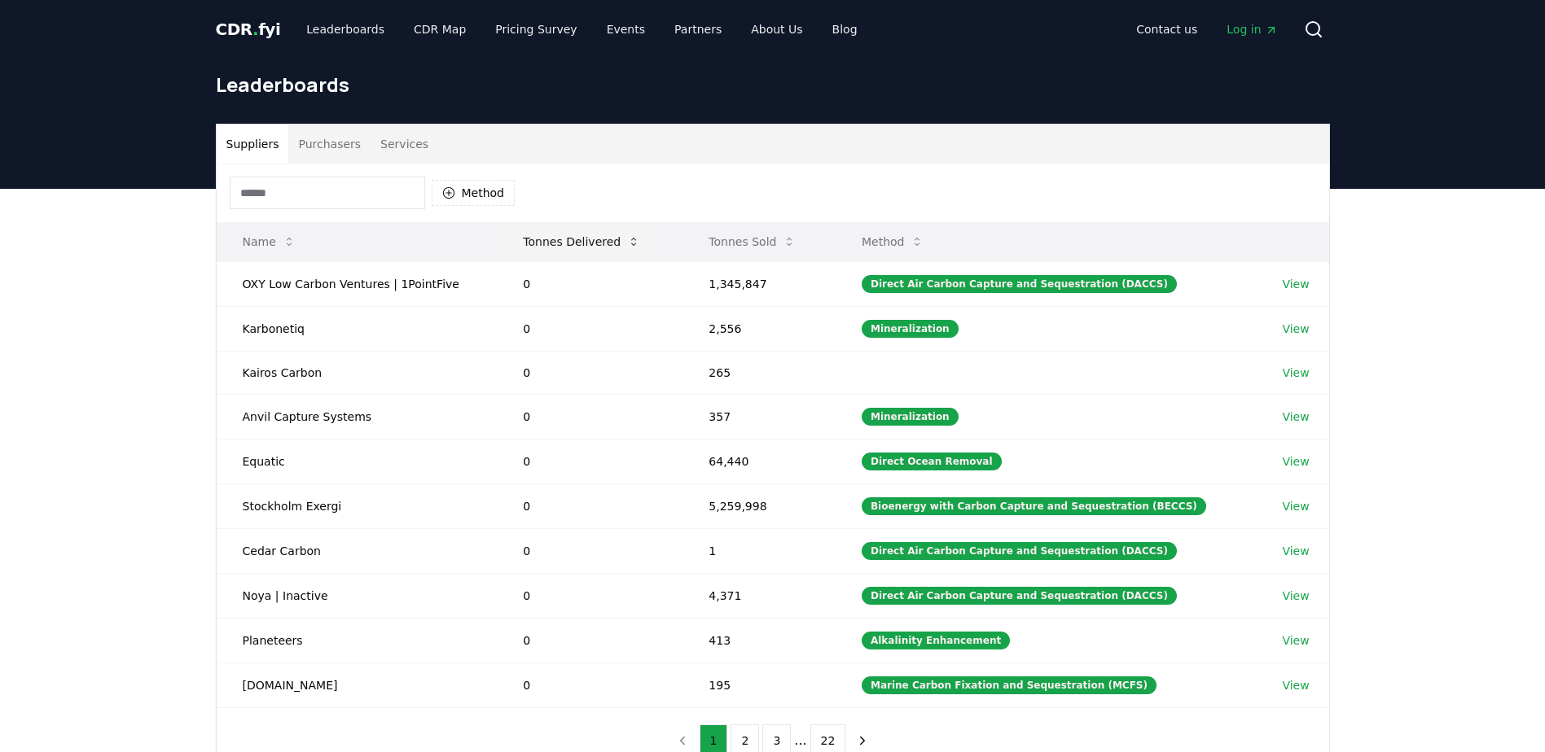
click at [601, 231] on button "Tonnes Delivered" at bounding box center [581, 242] width 143 height 33
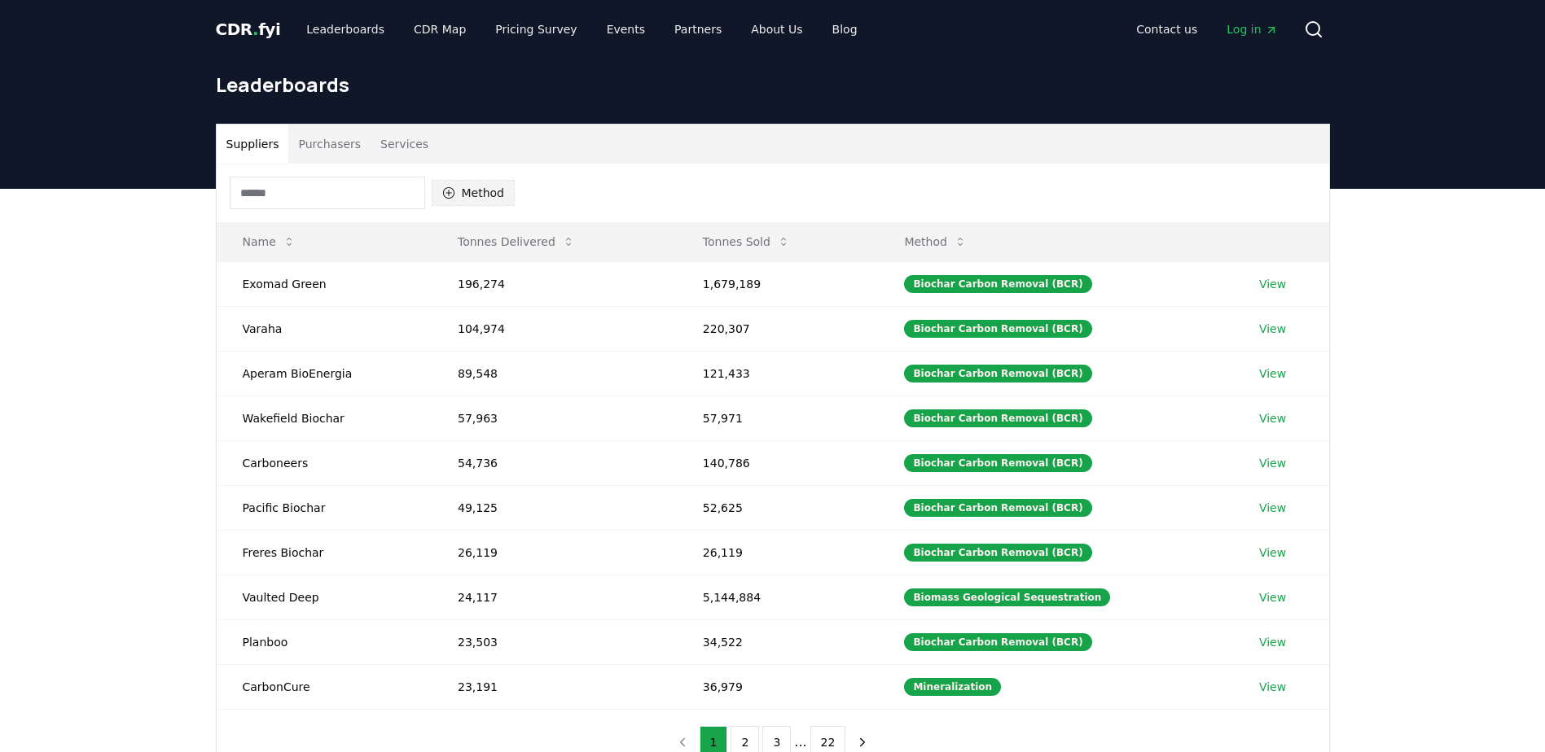
click at [476, 196] on button "Method" at bounding box center [474, 193] width 84 height 26
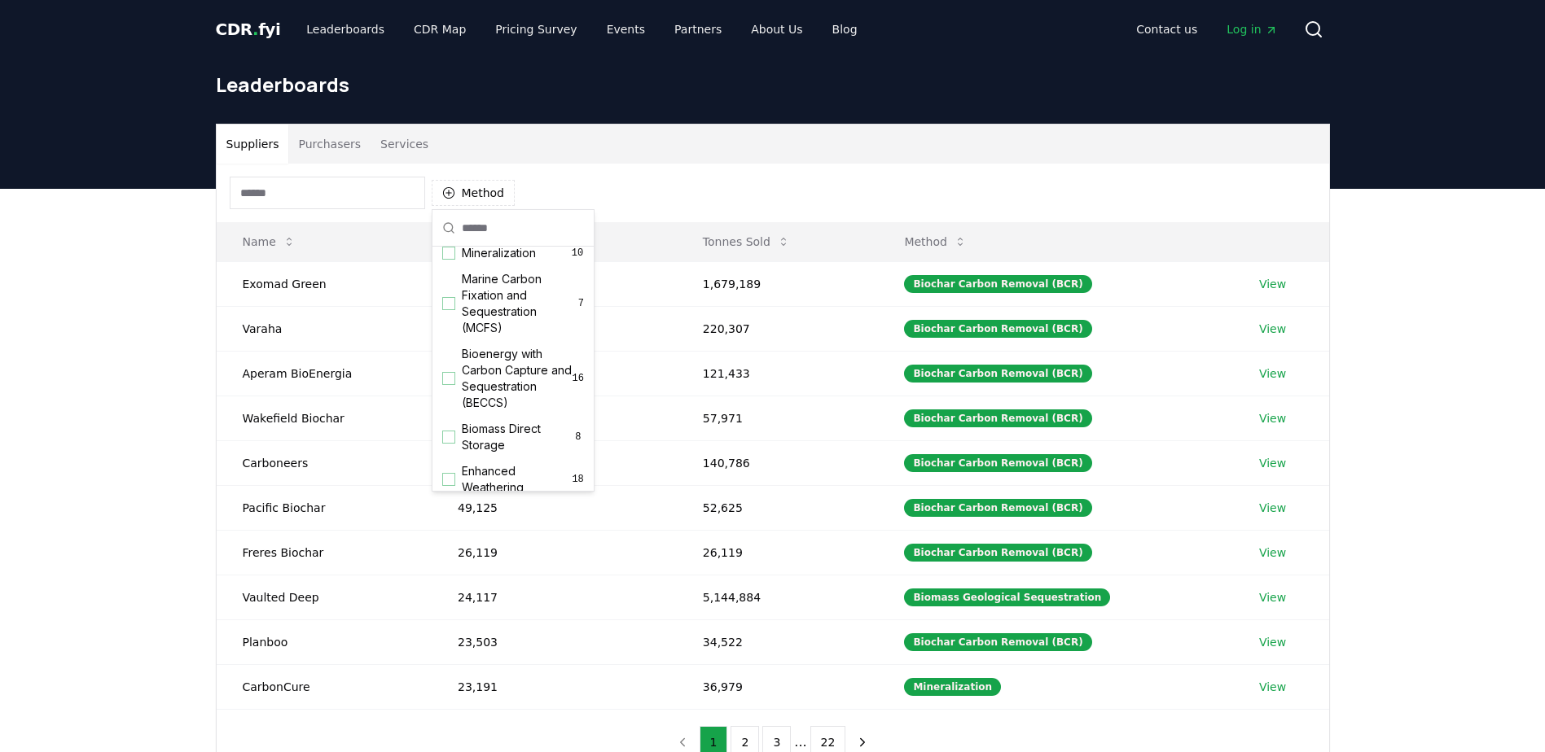
scroll to position [96, 0]
click at [450, 383] on div "Suggestions" at bounding box center [448, 376] width 13 height 13
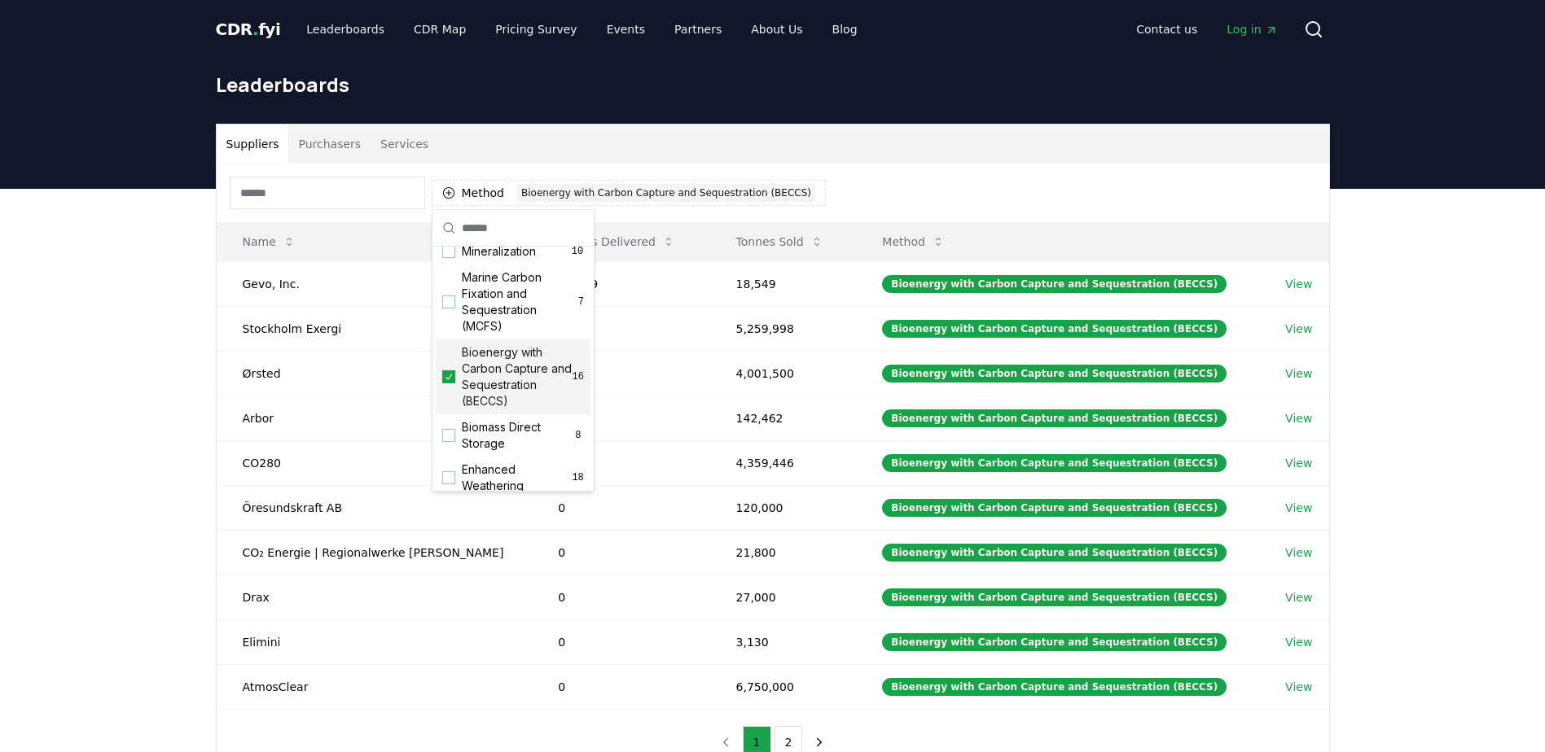
click at [144, 338] on div "Suppliers Purchasers Services Method 1 Bioenergy with Carbon Capture and Seques…" at bounding box center [772, 515] width 1545 height 652
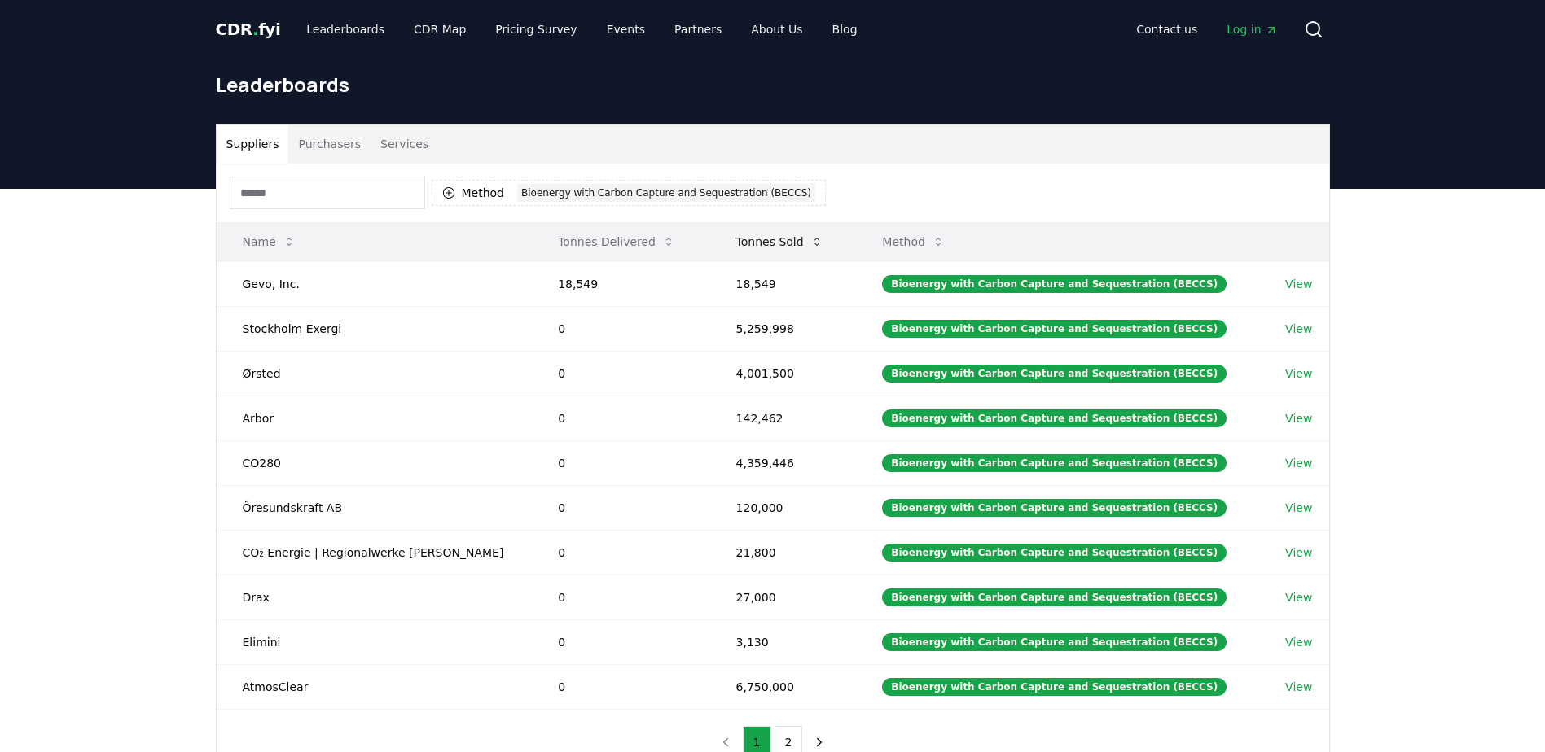
click at [780, 251] on button "Tonnes Sold" at bounding box center [779, 242] width 113 height 33
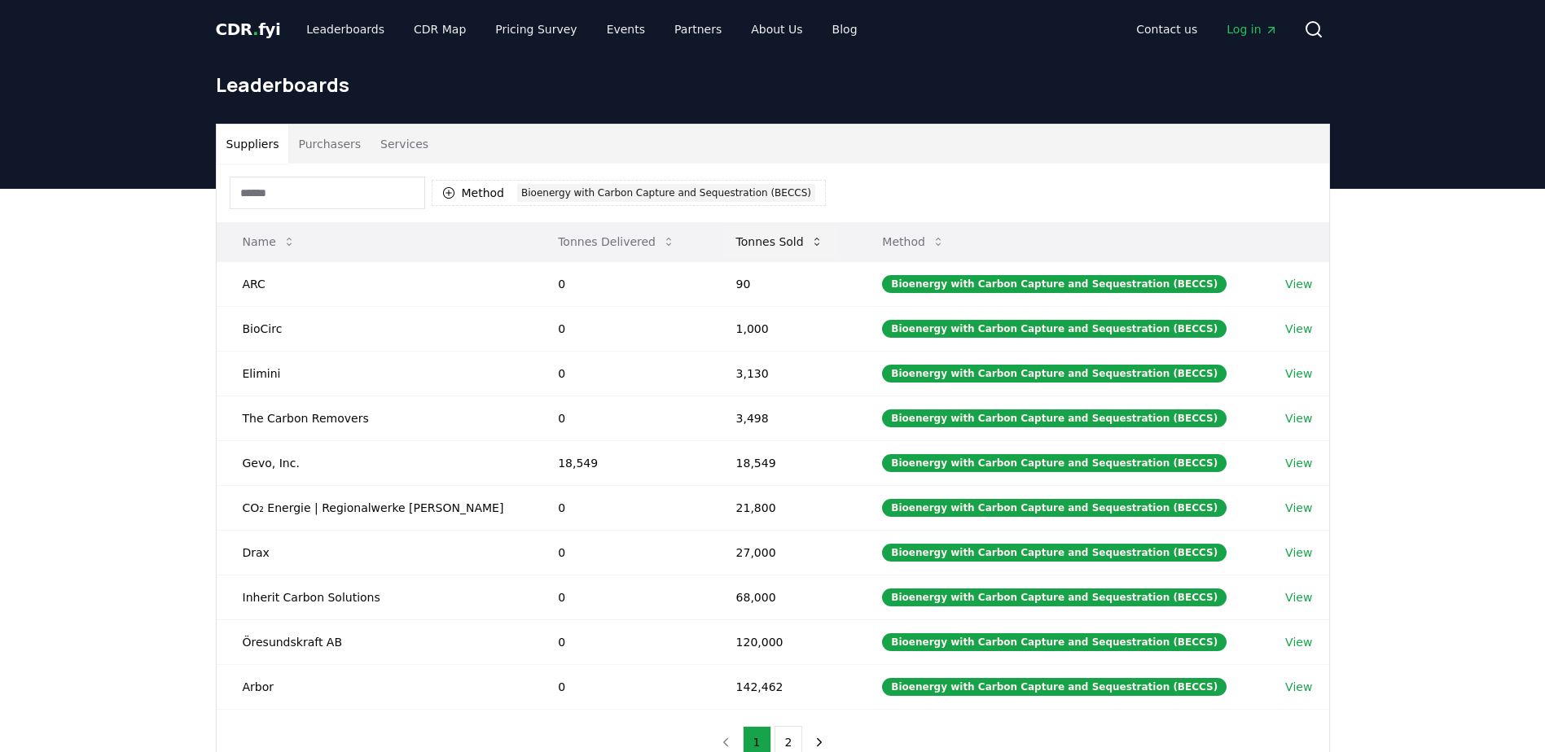
click at [780, 251] on button "Tonnes Sold" at bounding box center [779, 242] width 113 height 33
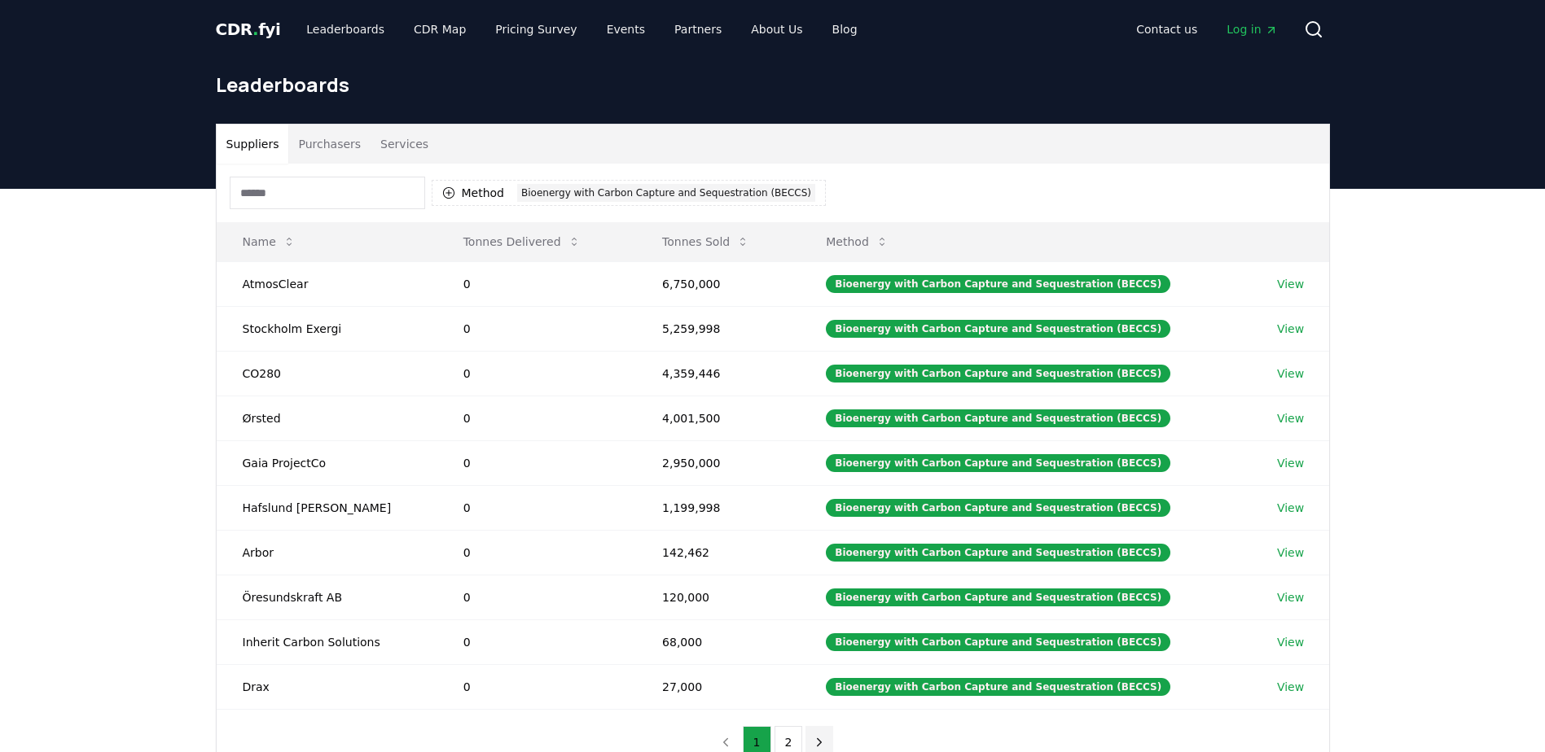
click at [809, 734] on button "next page" at bounding box center [819, 742] width 28 height 33
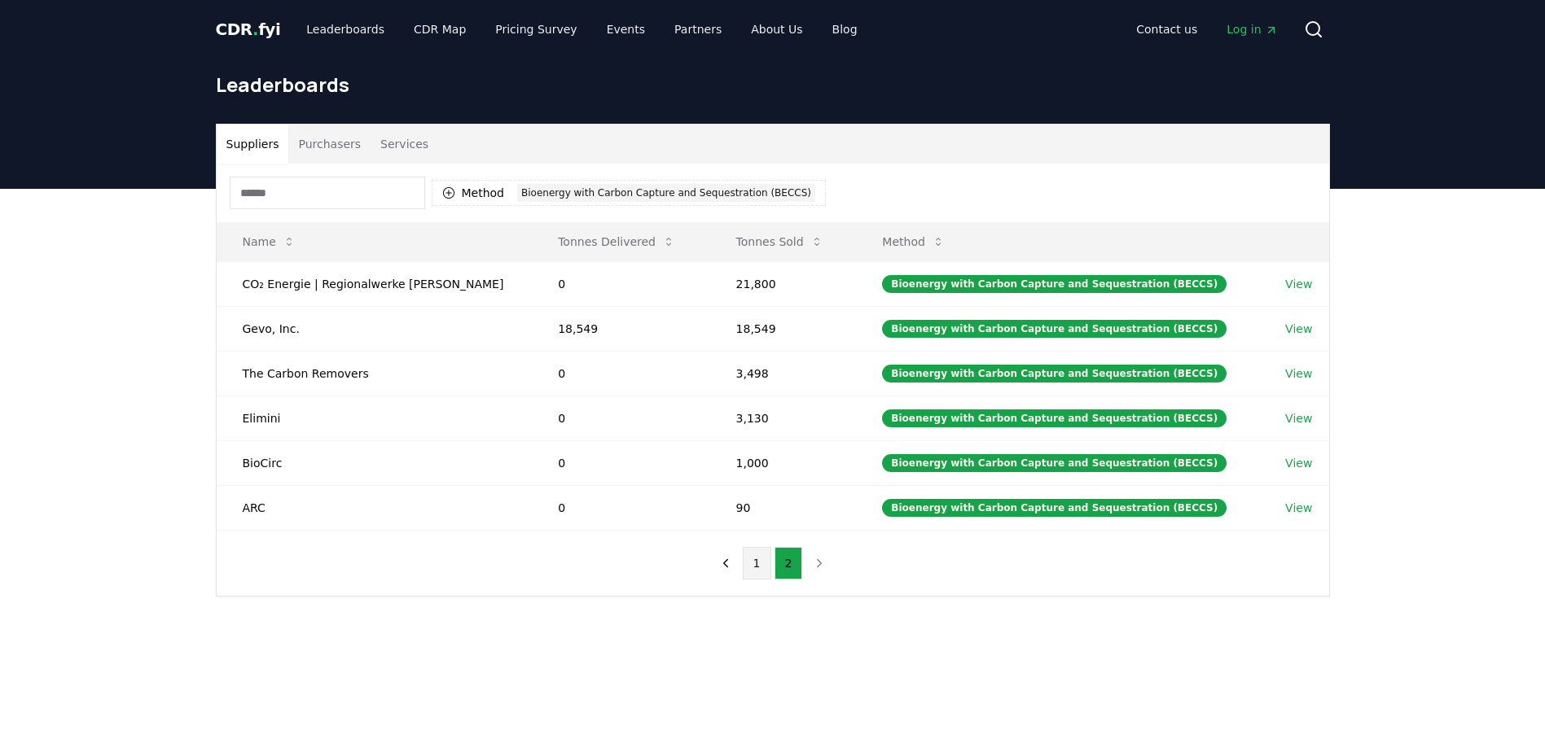
click at [759, 559] on button "1" at bounding box center [757, 563] width 28 height 33
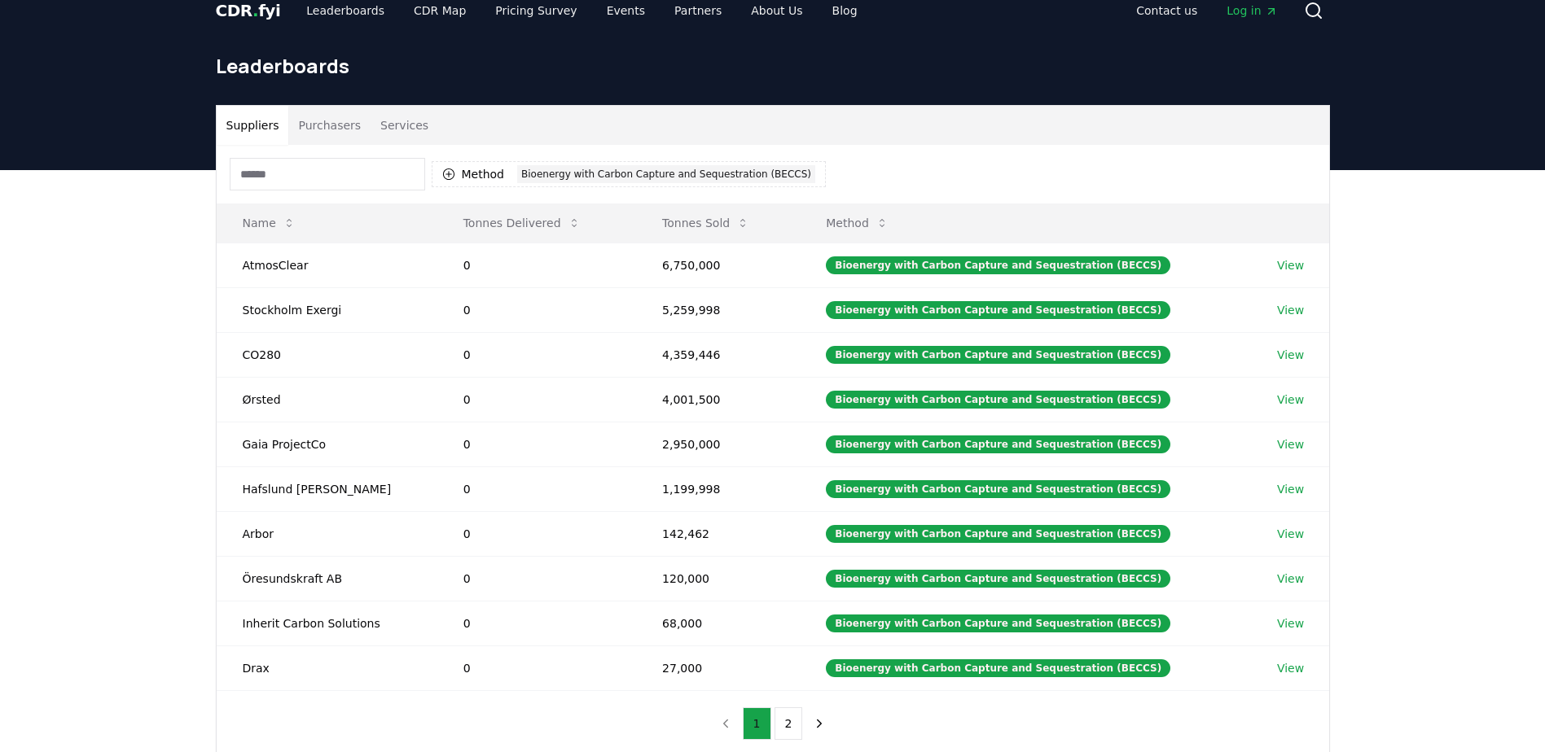
scroll to position [20, 0]
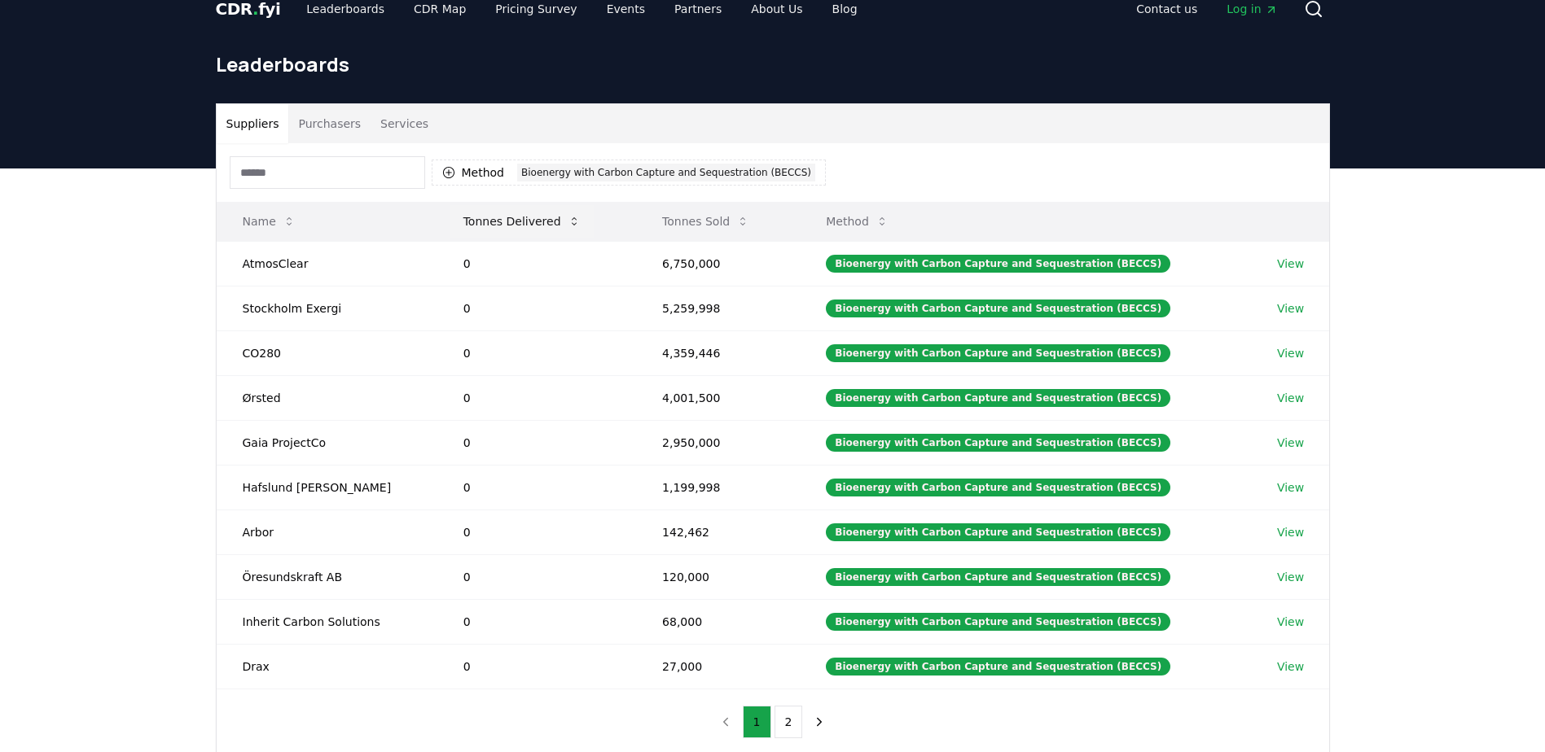
click at [543, 217] on button "Tonnes Delivered" at bounding box center [521, 221] width 143 height 33
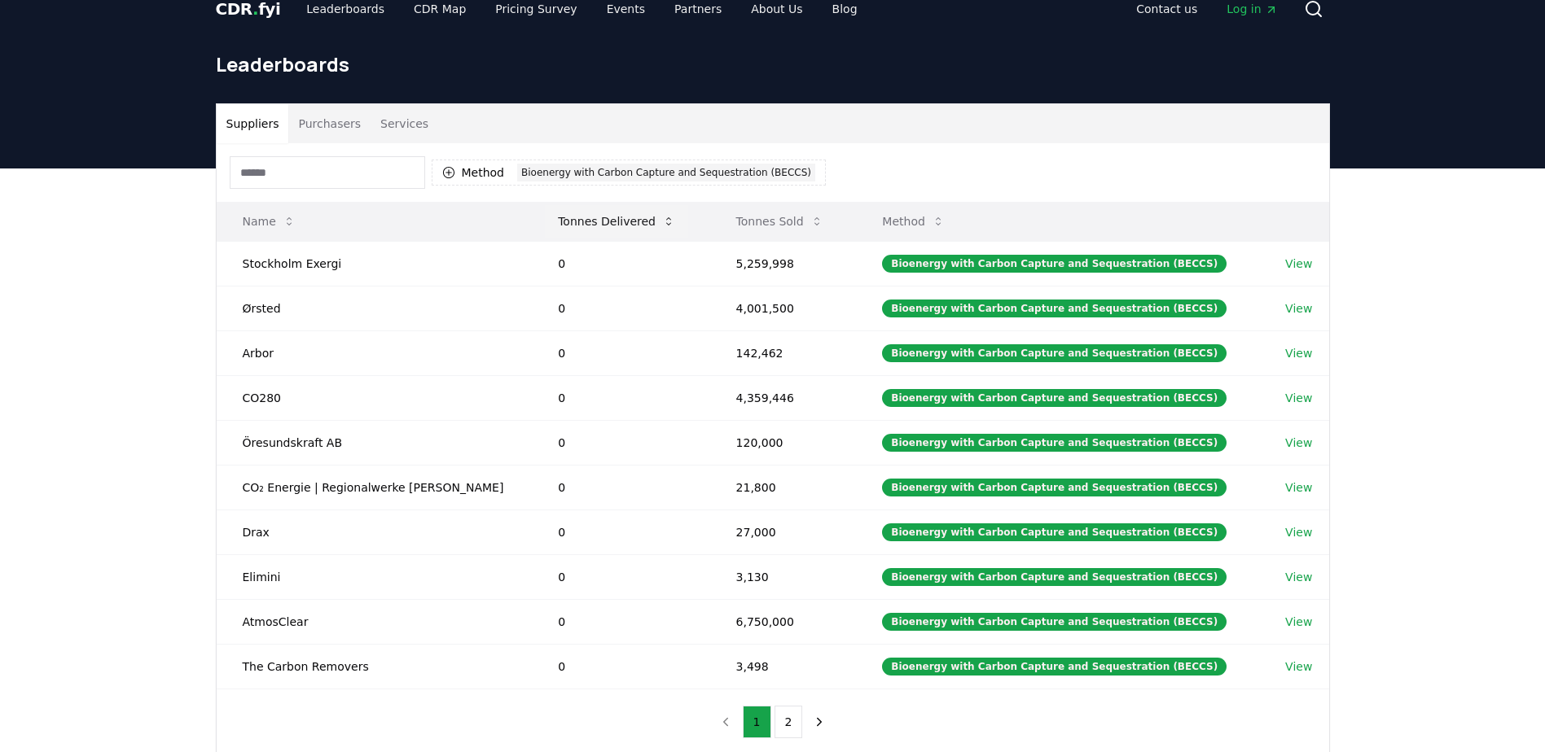
click at [545, 217] on button "Tonnes Delivered" at bounding box center [616, 221] width 143 height 33
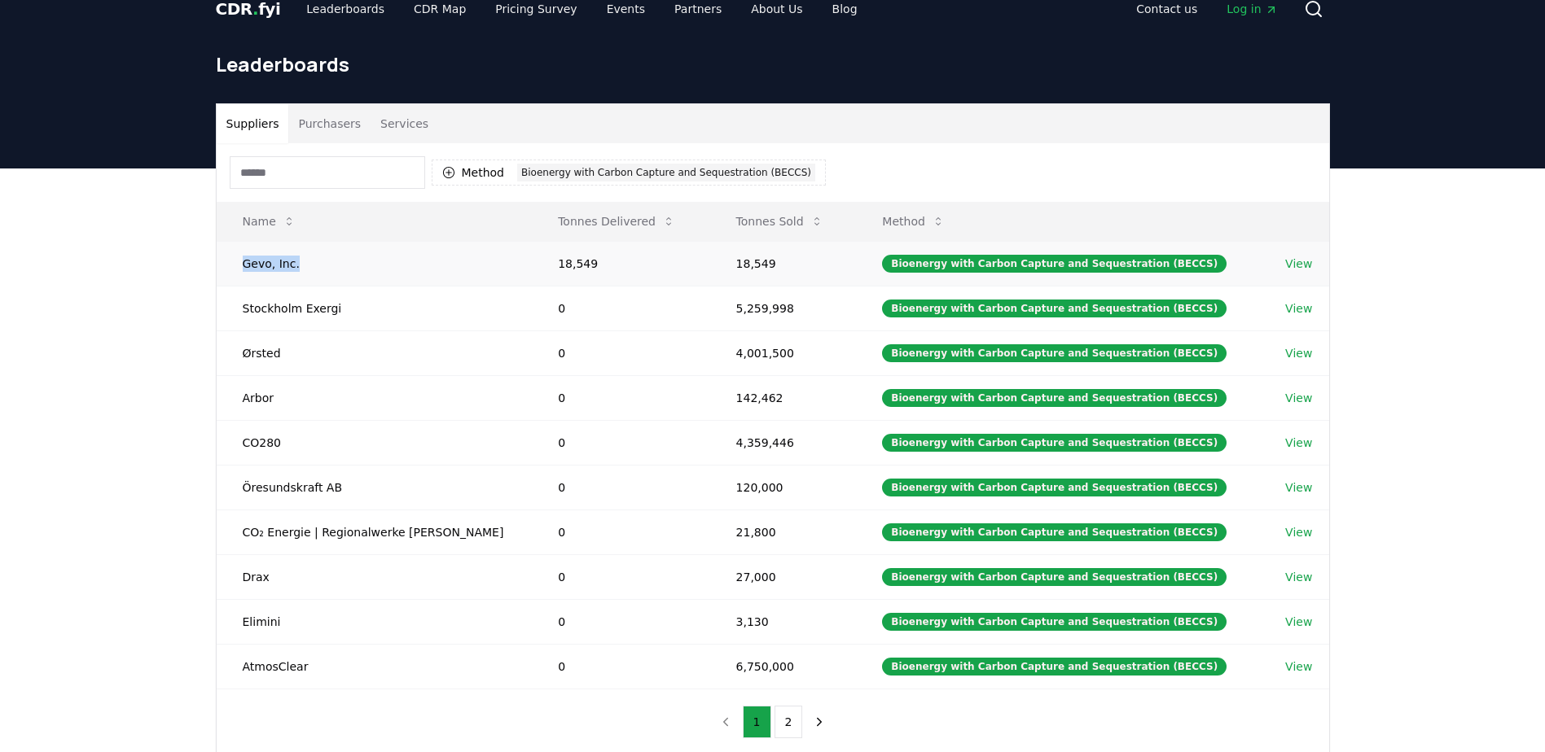
drag, startPoint x: 243, startPoint y: 264, endPoint x: 297, endPoint y: 270, distance: 54.8
click at [297, 270] on td "Gevo, Inc." at bounding box center [375, 263] width 316 height 45
copy td "Gevo, Inc."
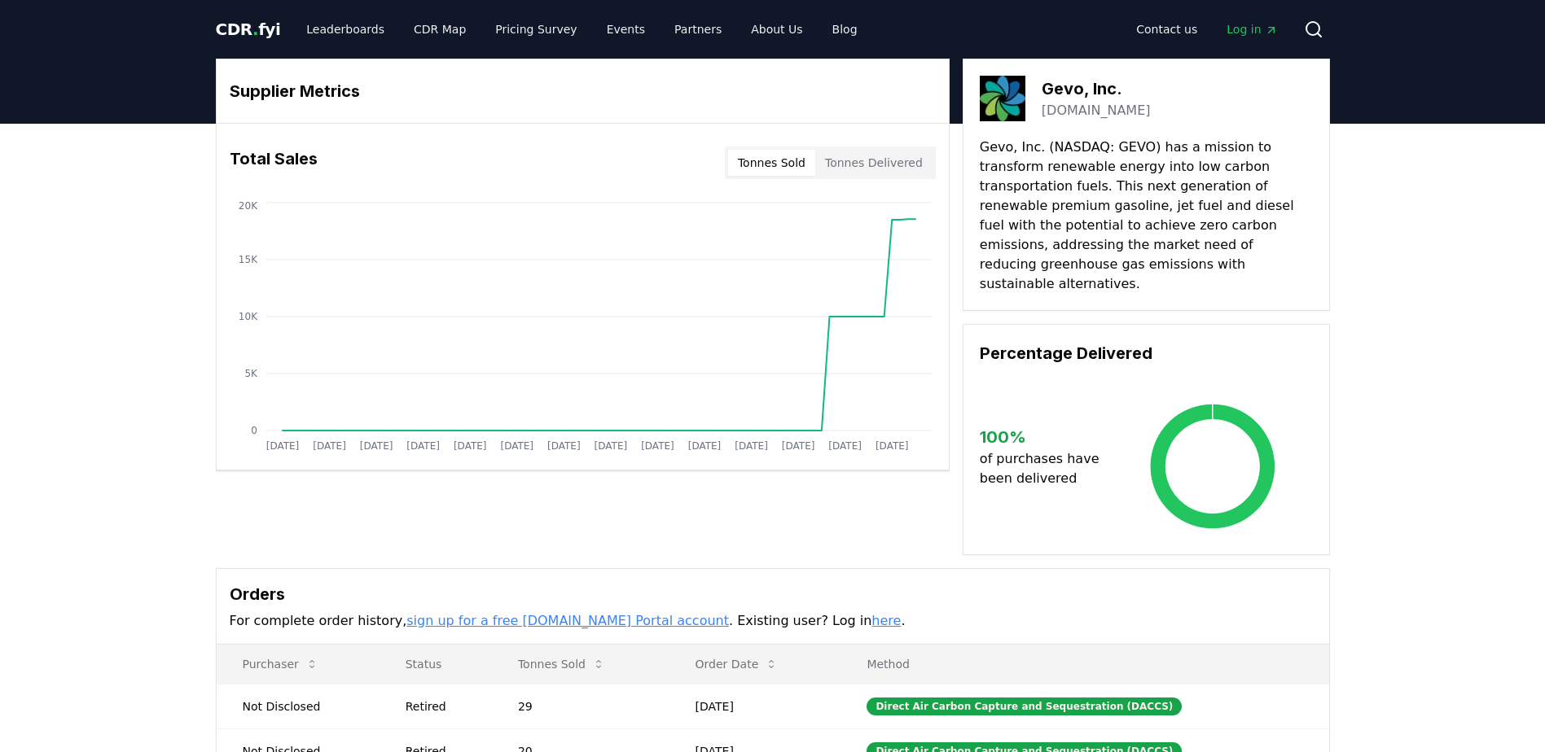
scroll to position [7, 0]
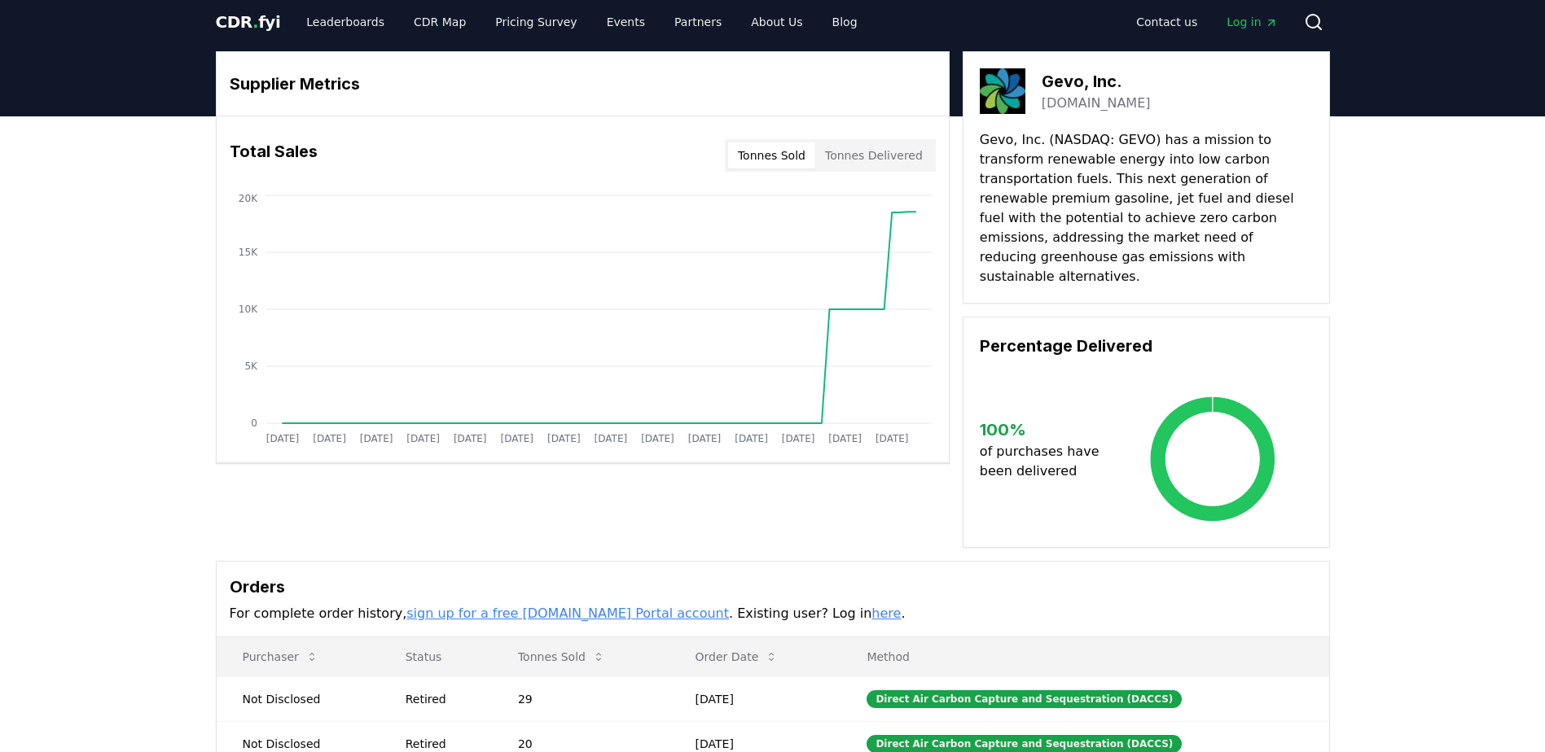
click at [841, 150] on button "Tonnes Delivered" at bounding box center [873, 155] width 117 height 26
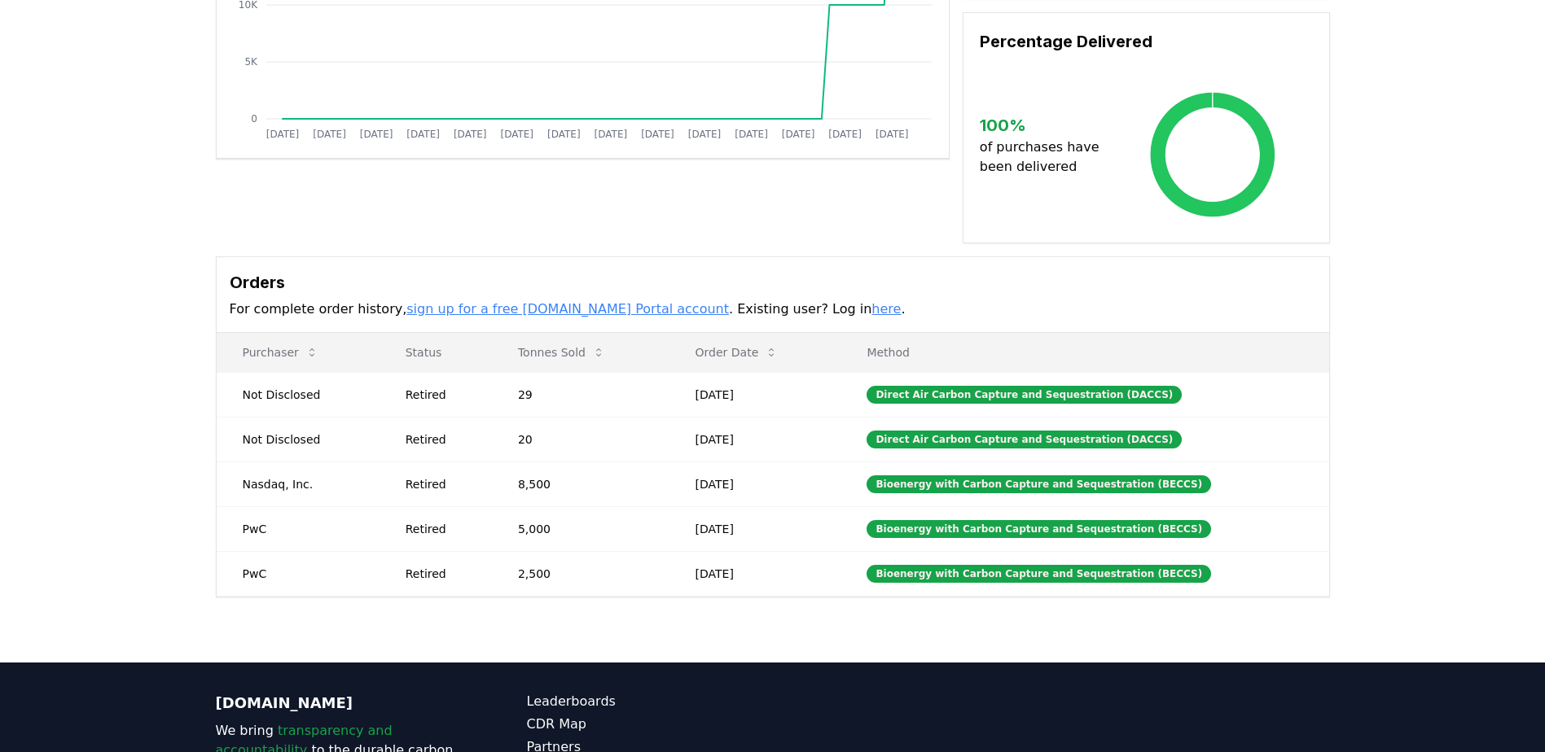
scroll to position [313, 0]
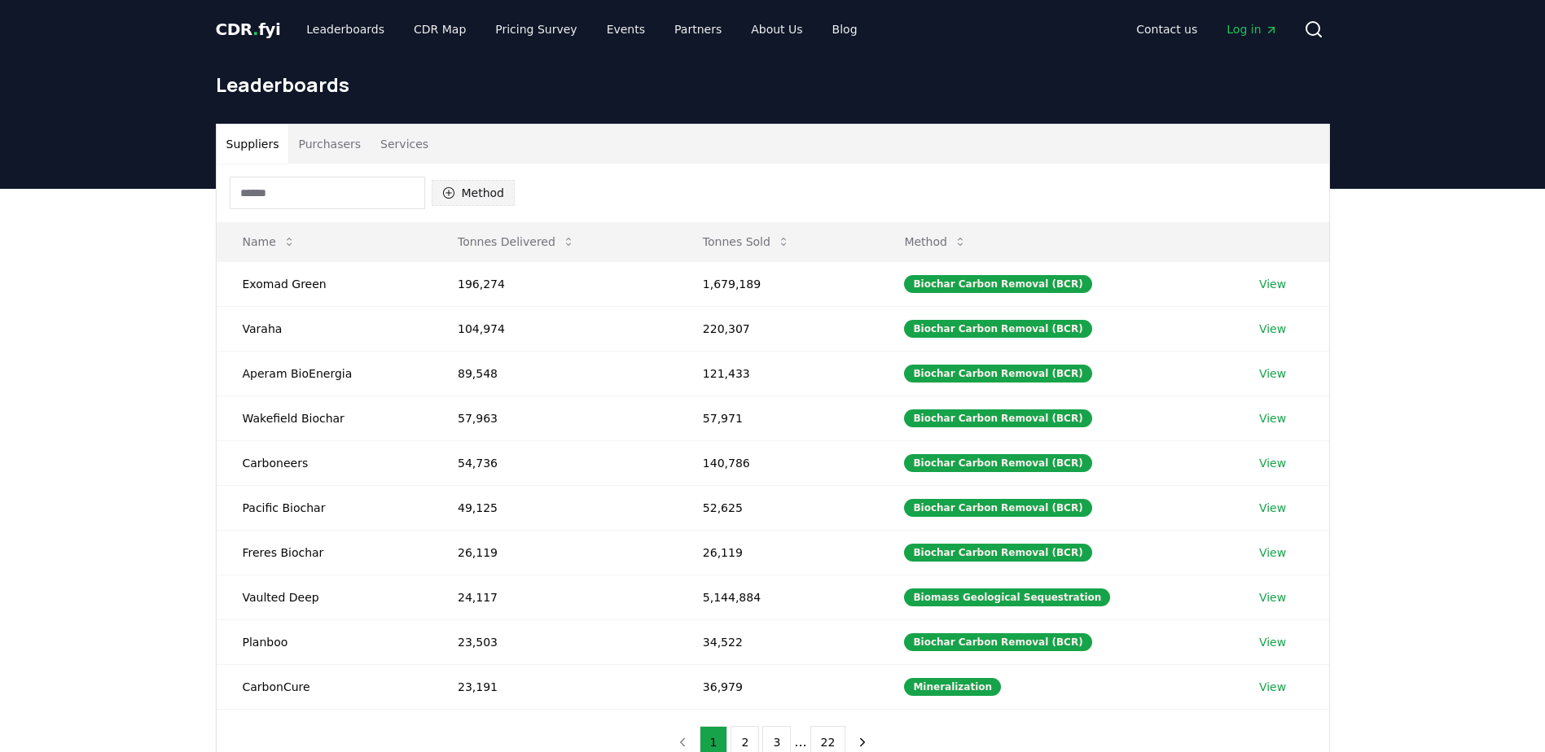
click at [467, 186] on button "Method" at bounding box center [474, 193] width 84 height 26
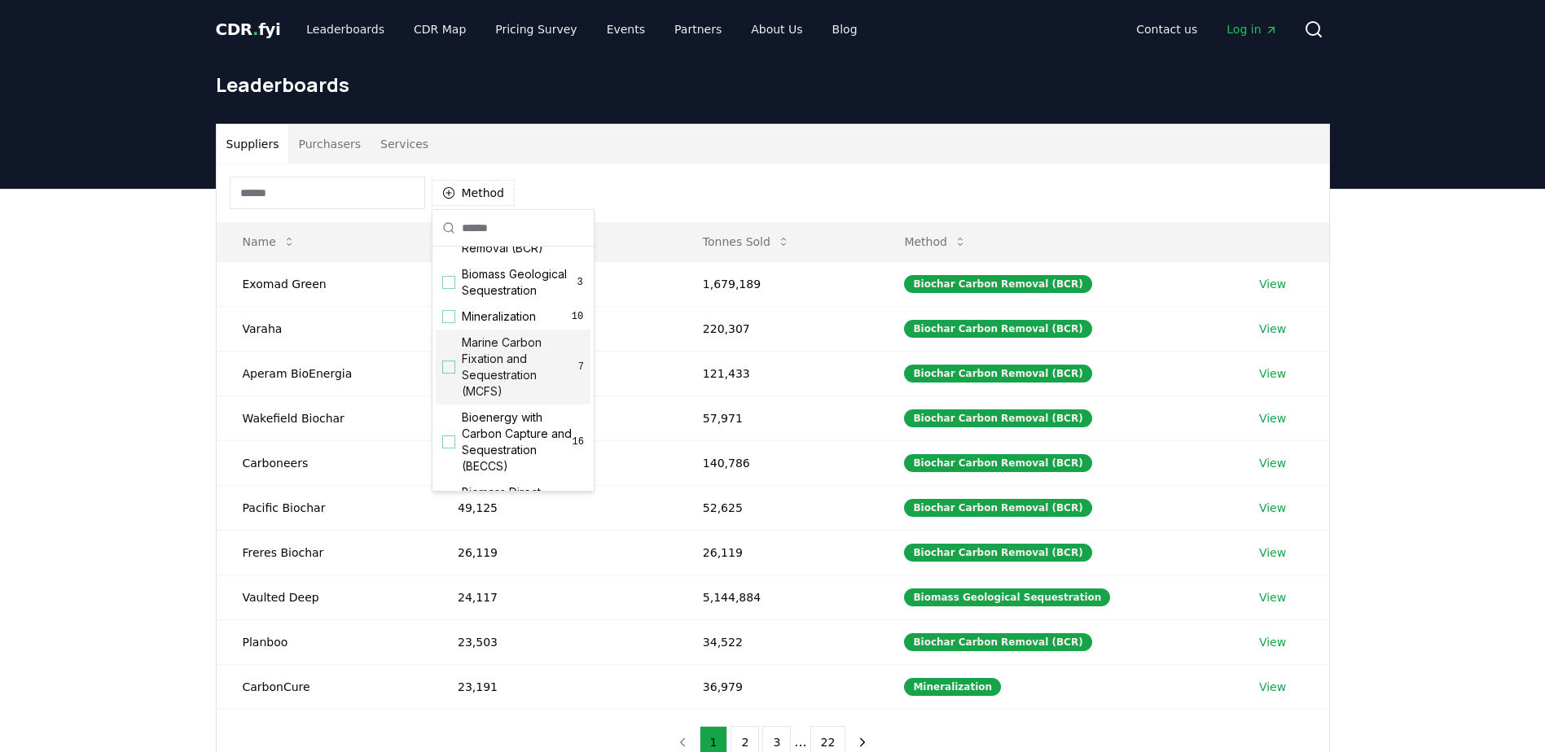
scroll to position [32, 0]
click at [448, 448] on div "Suggestions" at bounding box center [448, 441] width 13 height 13
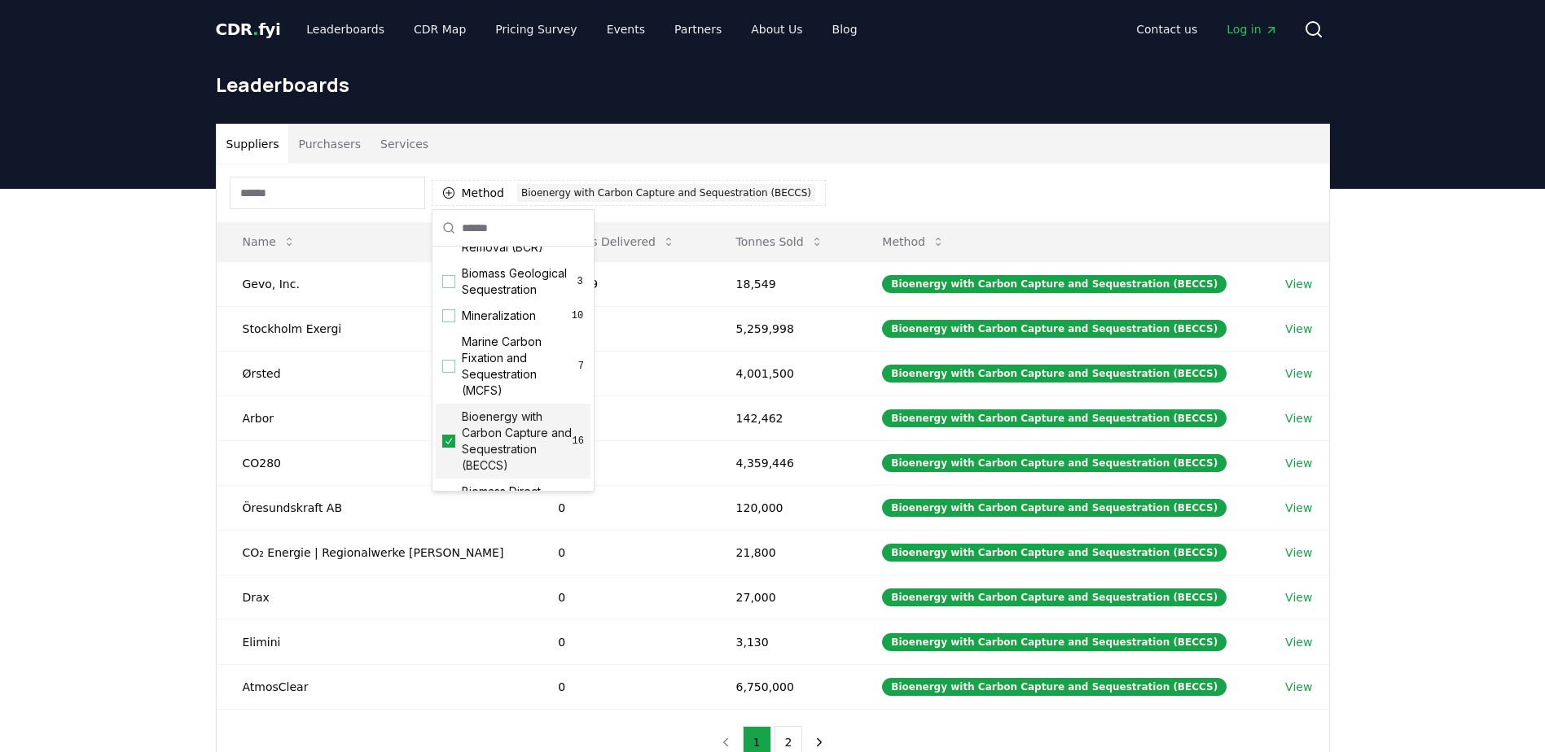
click at [331, 140] on button "Purchasers" at bounding box center [329, 144] width 82 height 39
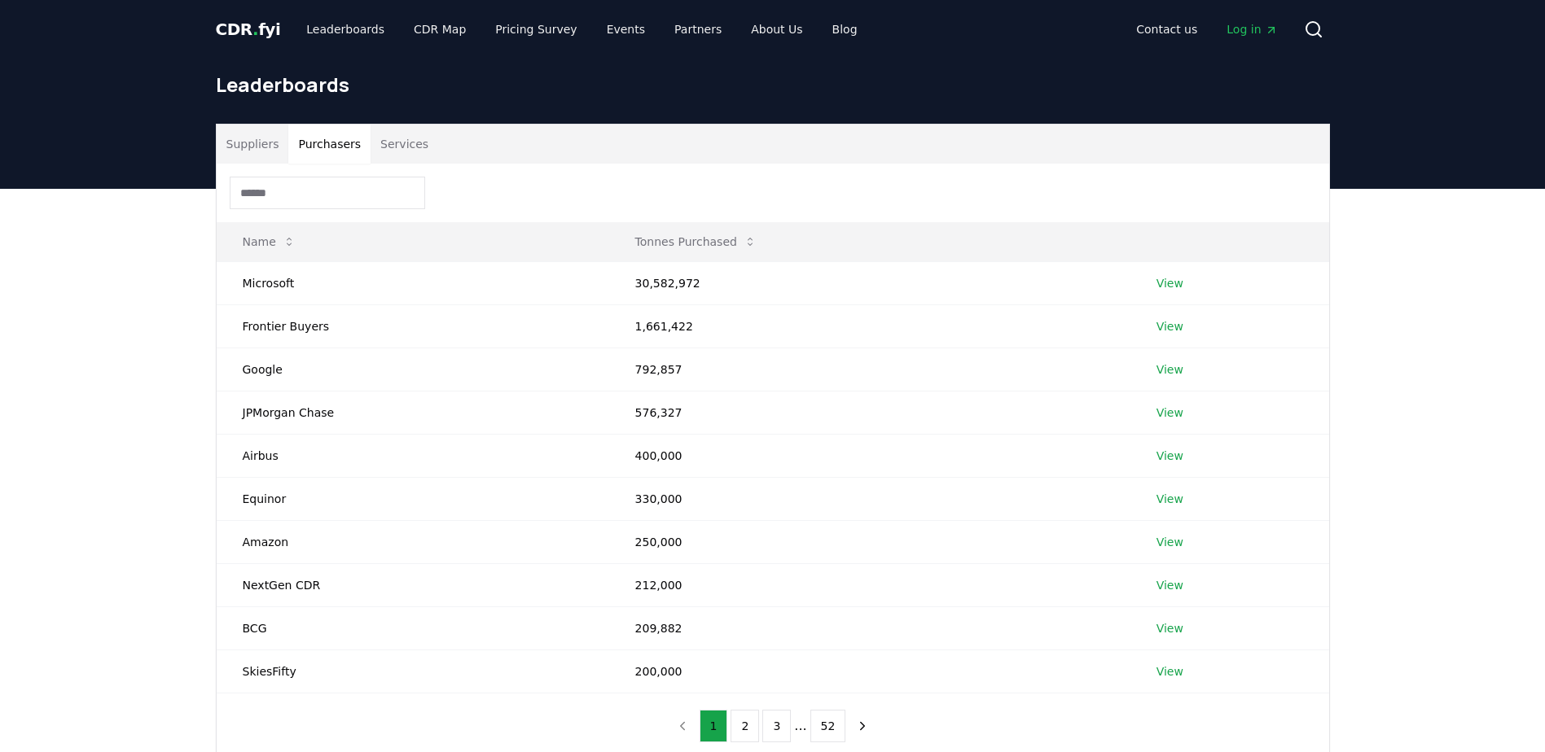
click at [382, 143] on button "Services" at bounding box center [404, 144] width 68 height 39
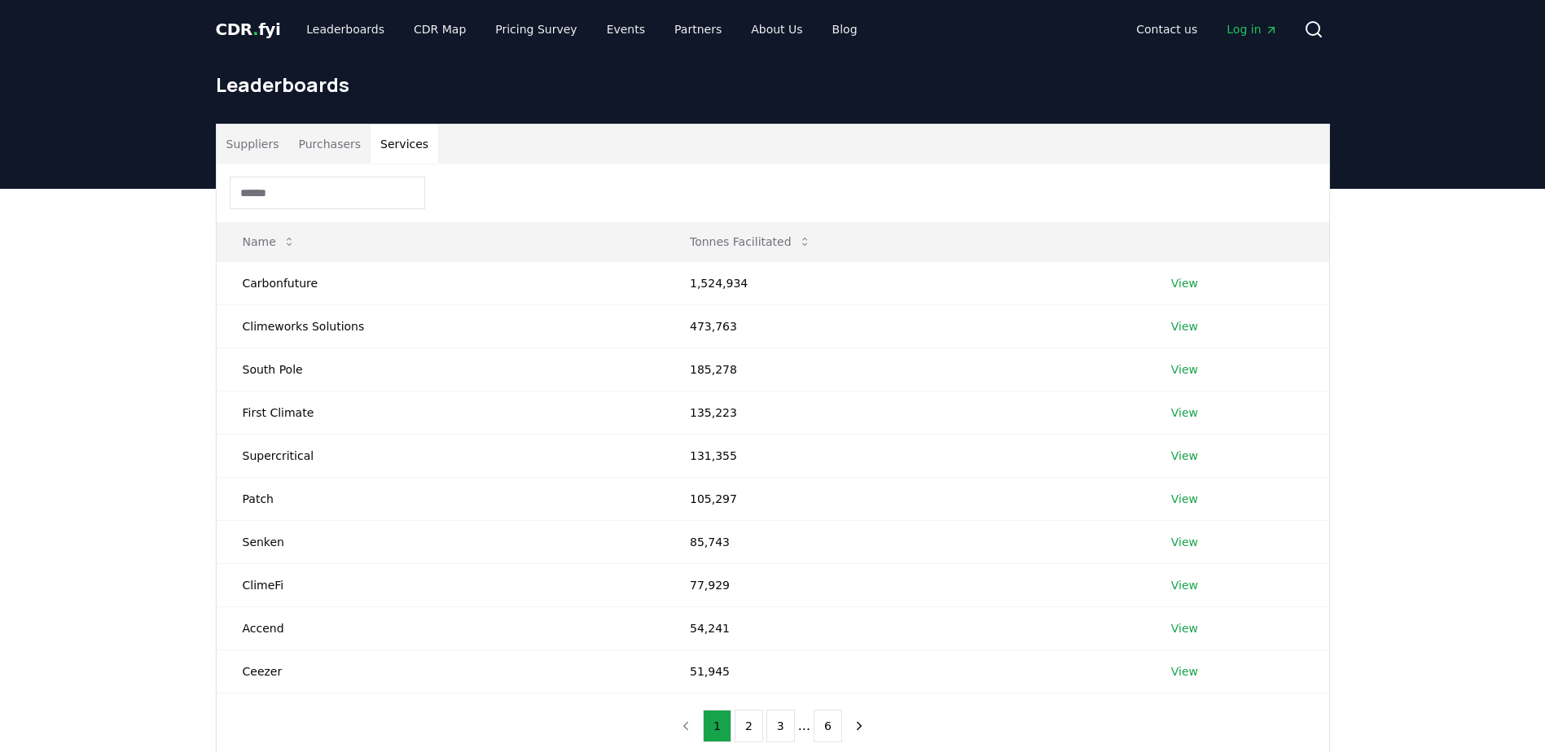
click at [311, 138] on button "Purchasers" at bounding box center [329, 144] width 82 height 39
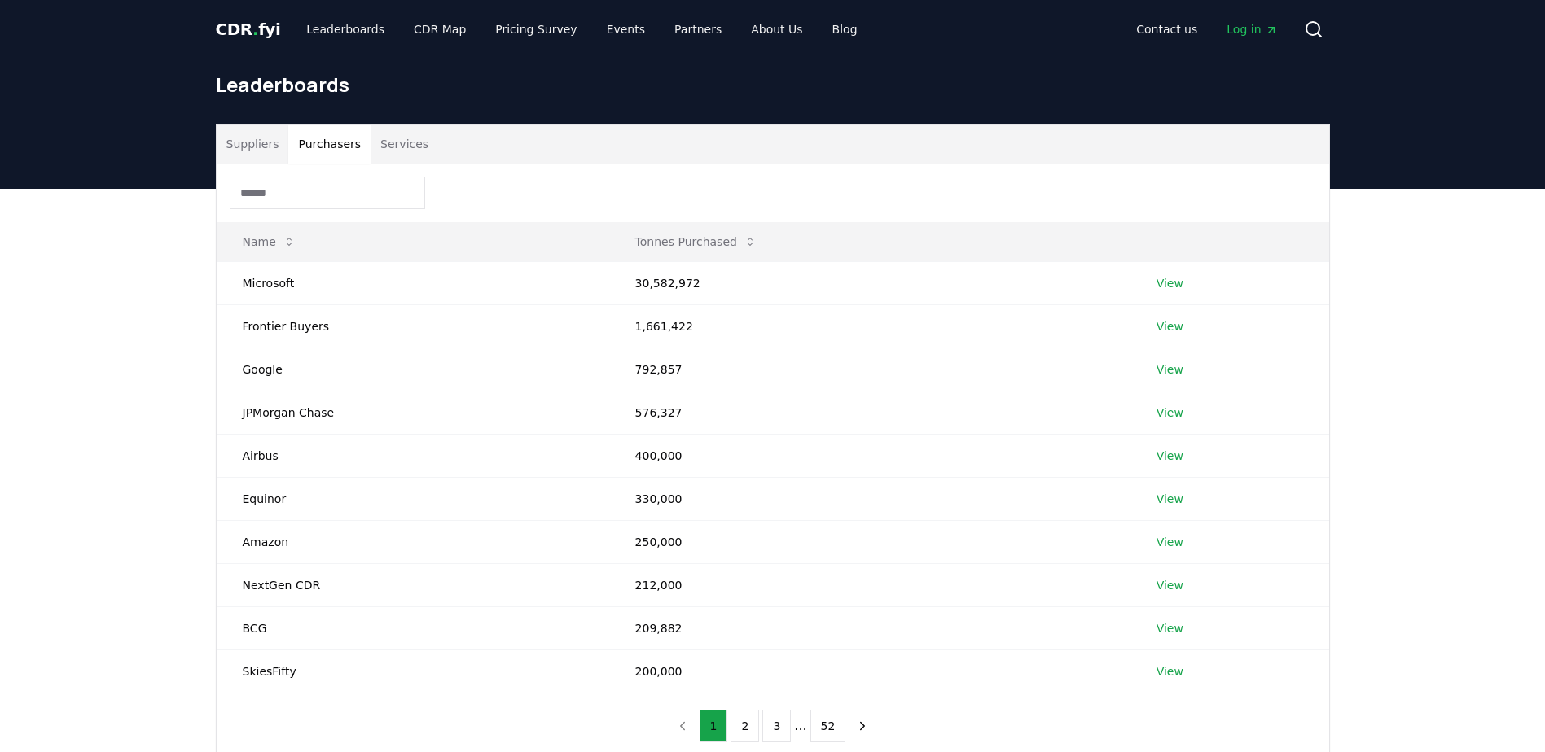
click at [322, 204] on input at bounding box center [327, 193] width 195 height 33
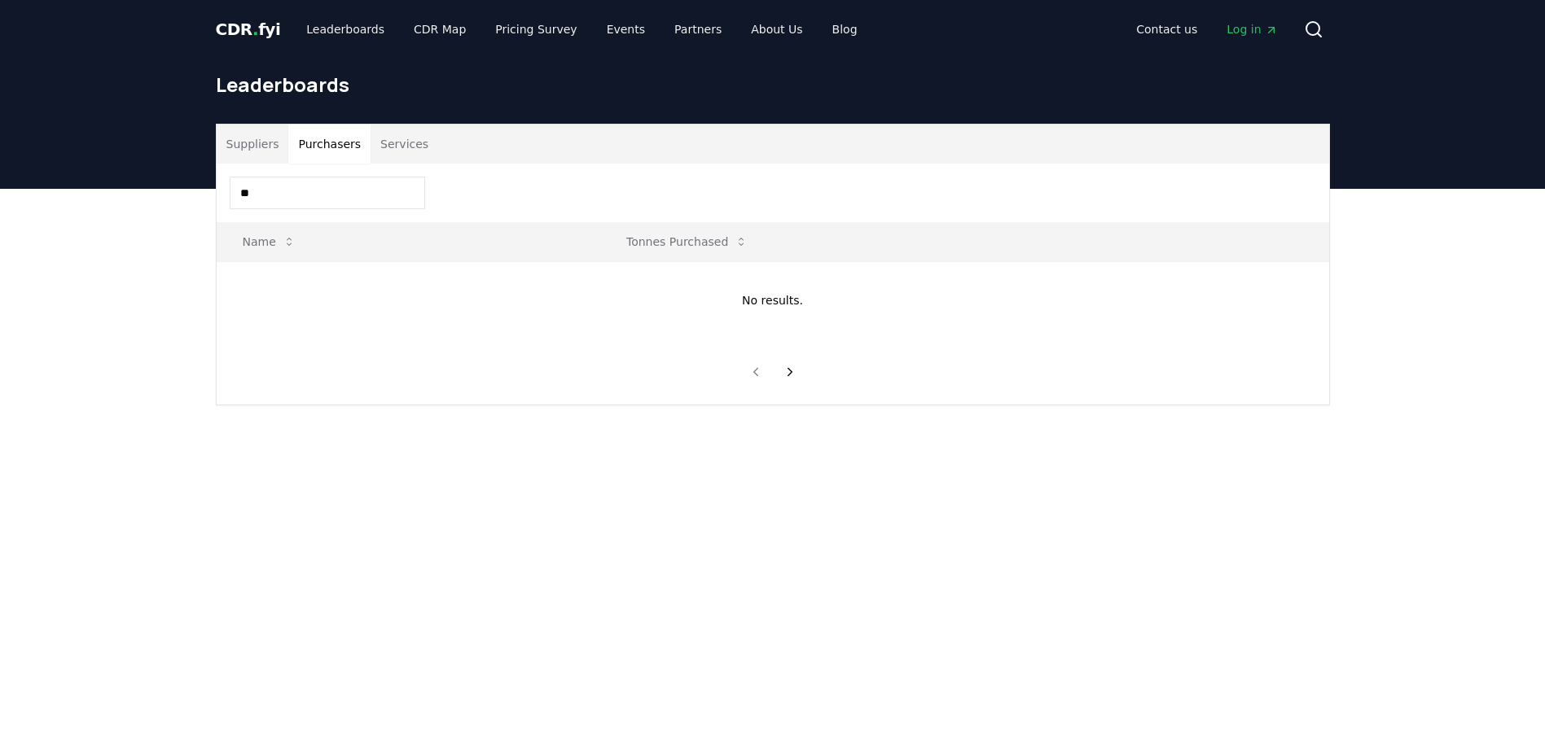
type input "*"
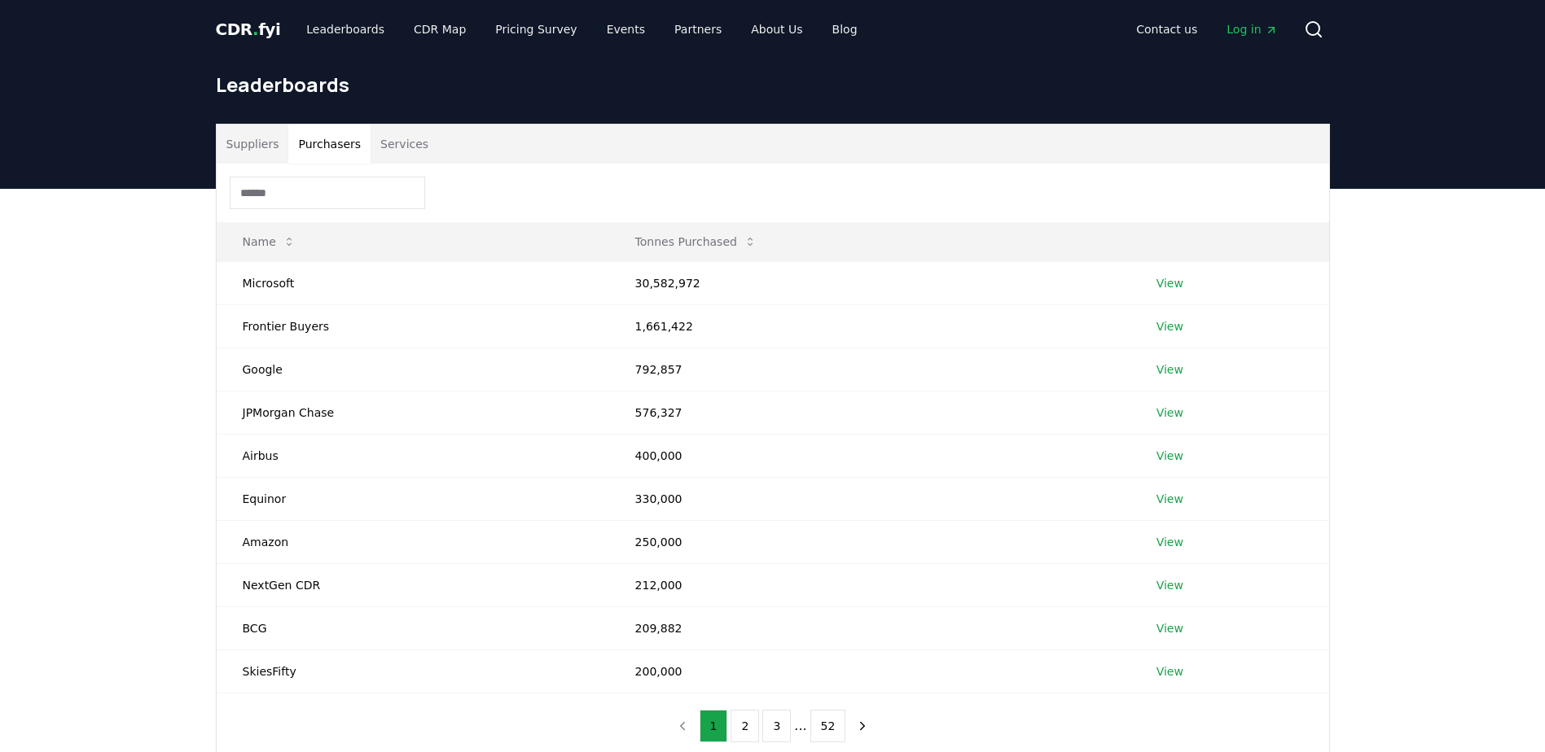
click at [250, 139] on button "Suppliers" at bounding box center [253, 144] width 72 height 39
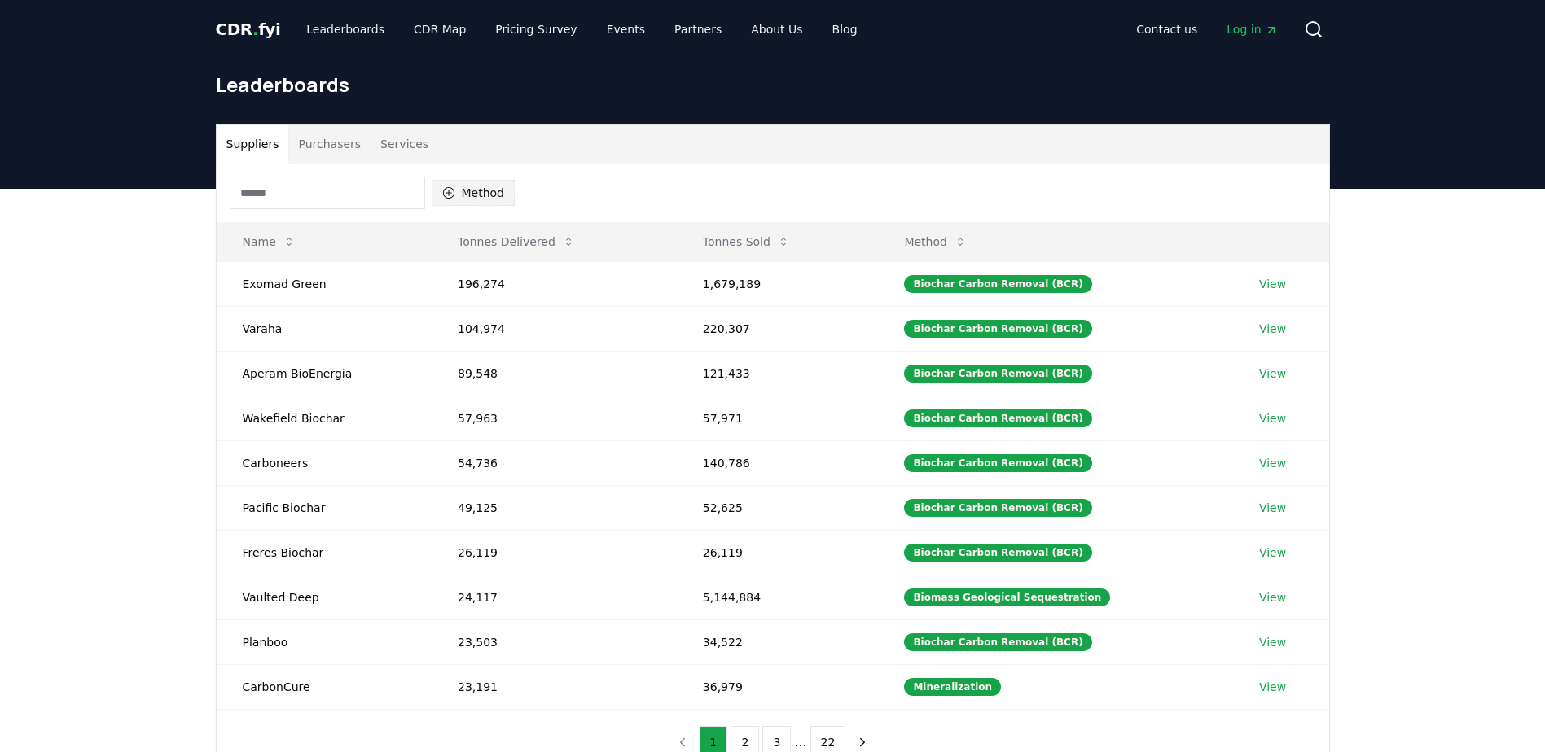
click at [488, 194] on button "Method" at bounding box center [474, 193] width 84 height 26
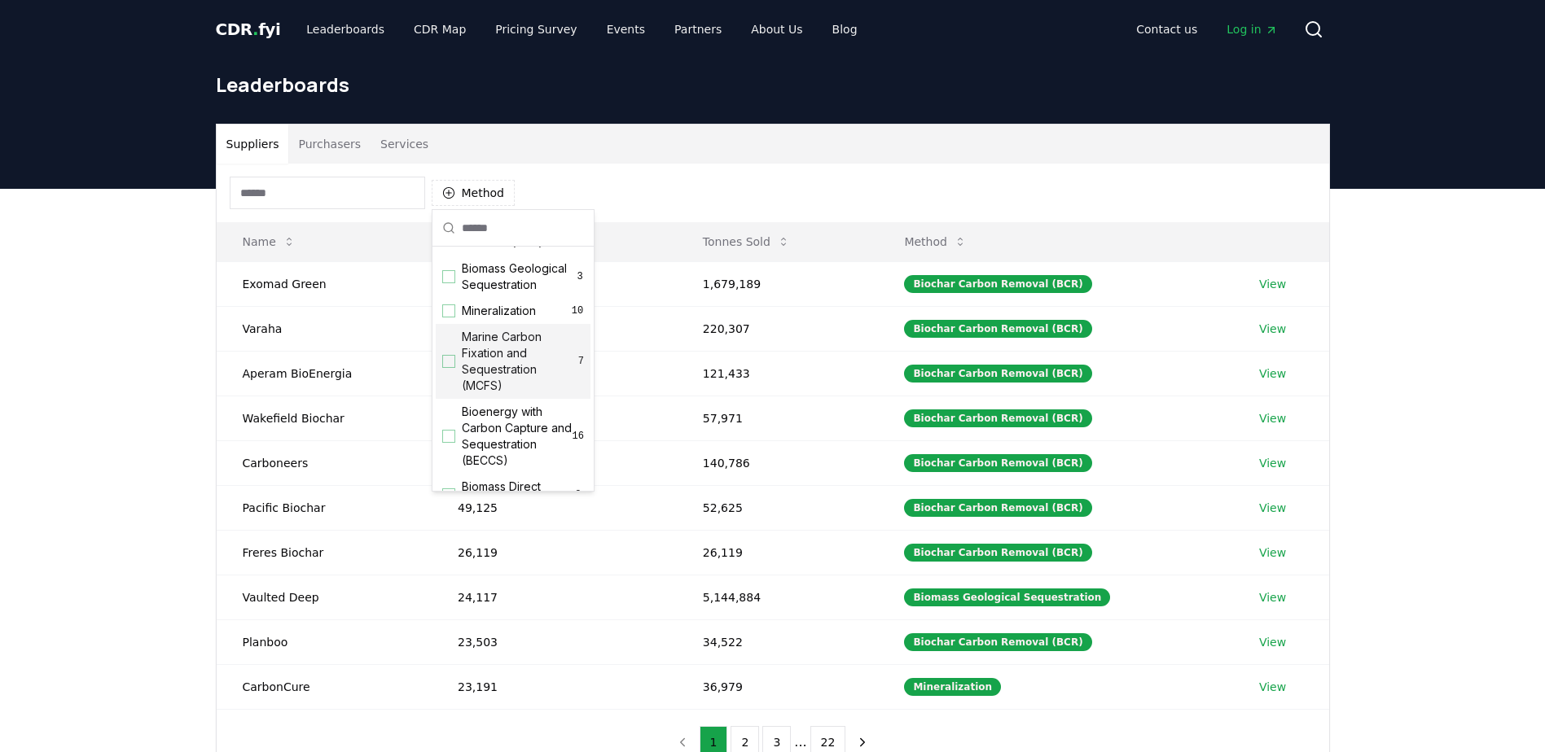
scroll to position [37, 0]
click at [448, 442] on div "Suggestions" at bounding box center [448, 435] width 13 height 13
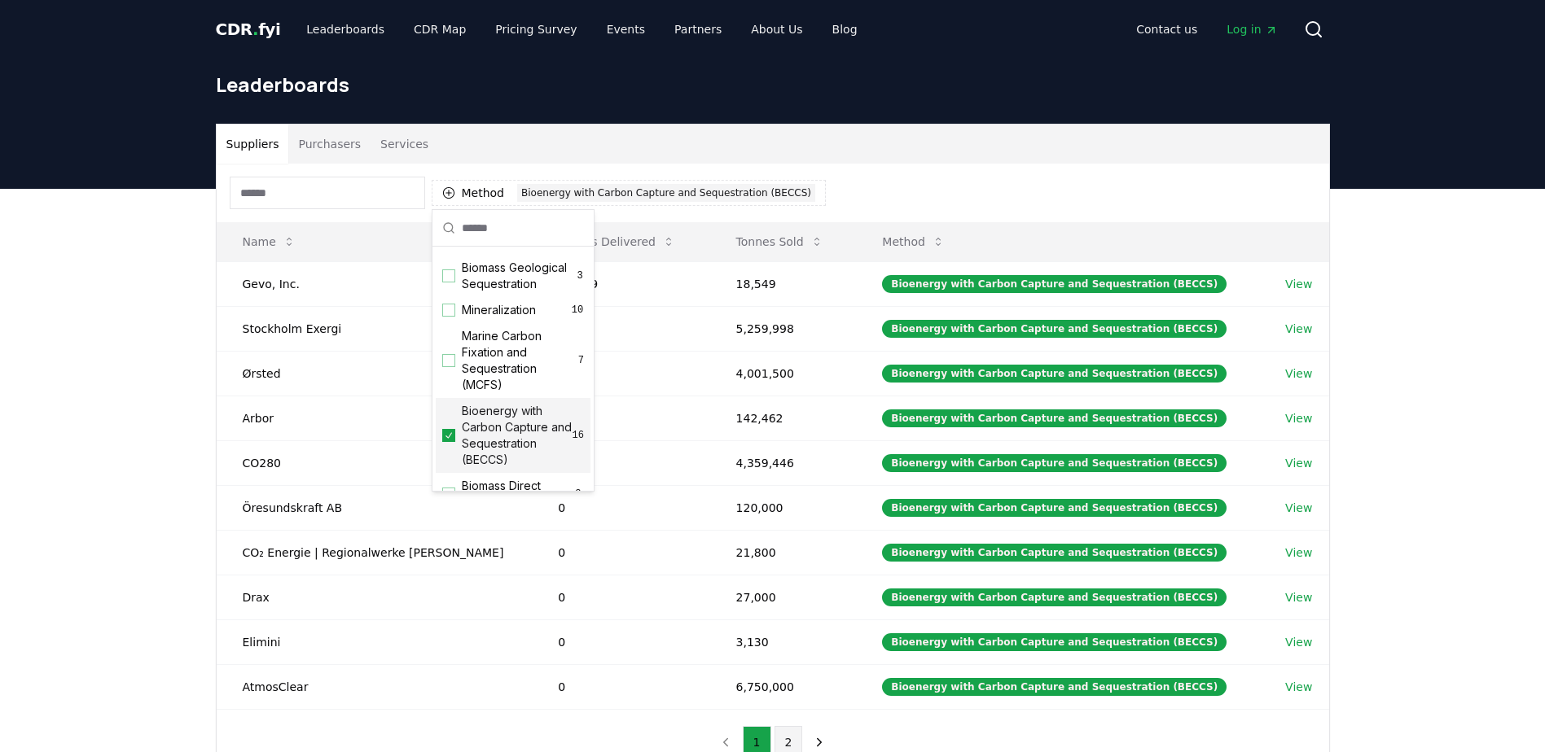
click at [782, 736] on button "2" at bounding box center [788, 742] width 28 height 33
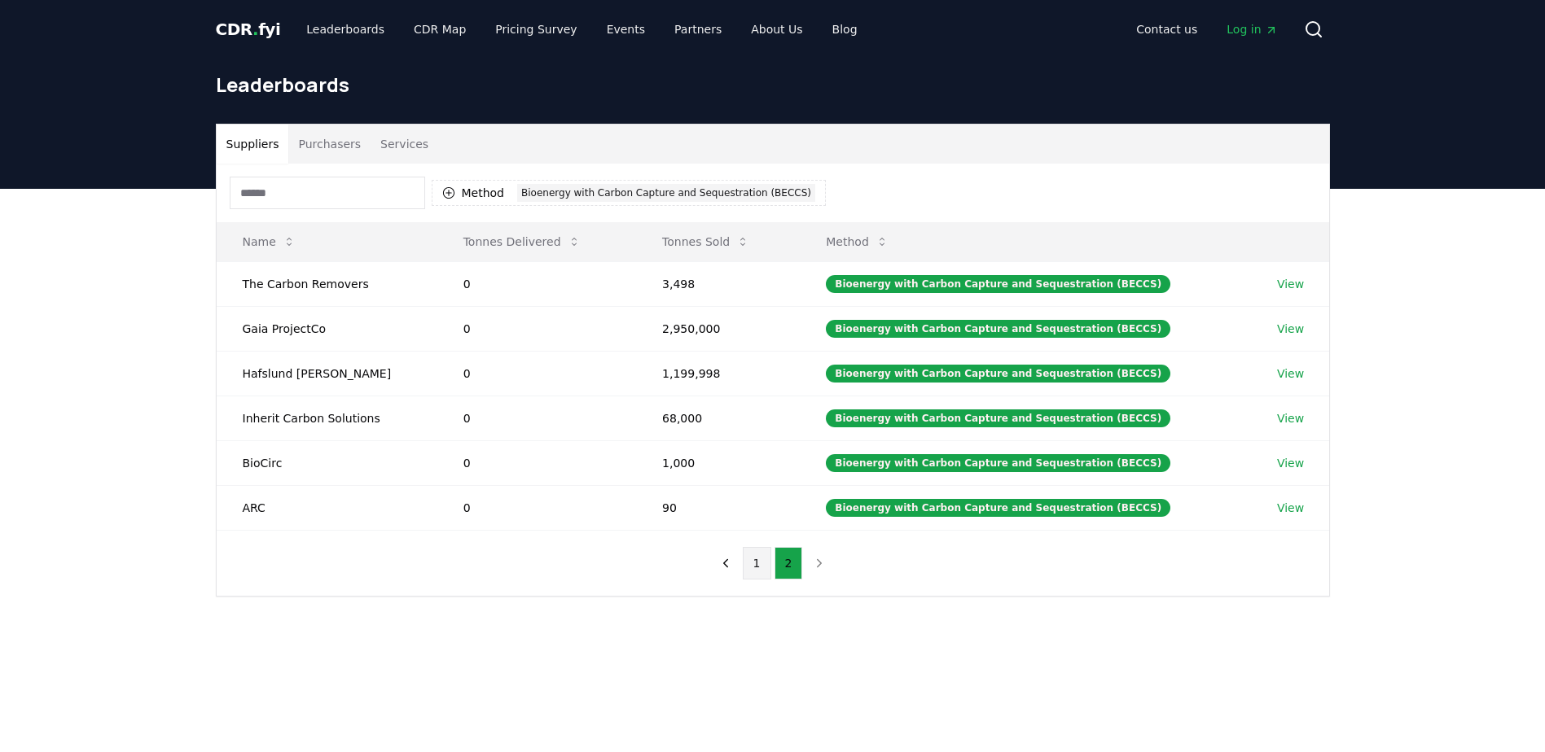
click at [756, 569] on button "1" at bounding box center [757, 563] width 28 height 33
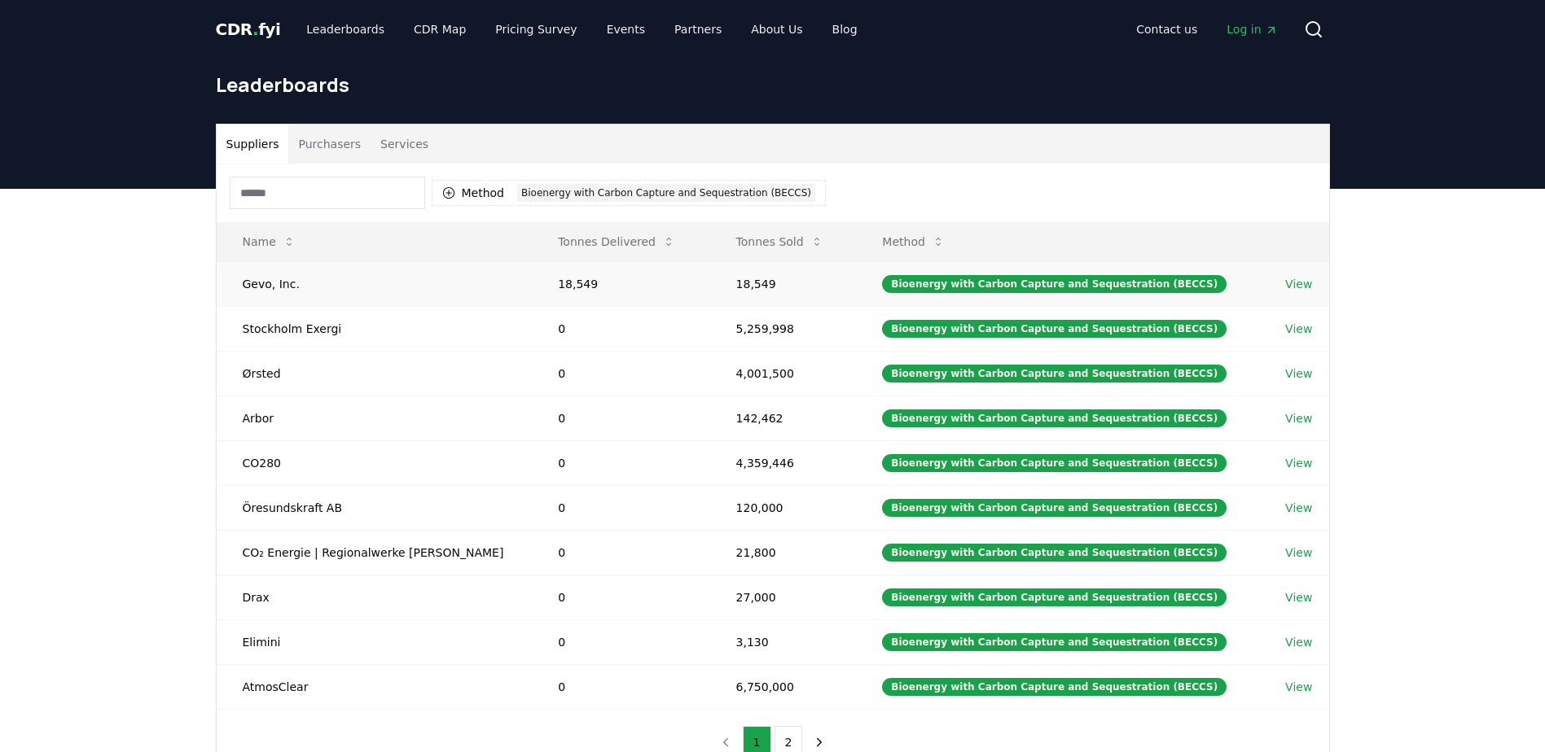
click at [1288, 281] on link "View" at bounding box center [1298, 284] width 27 height 16
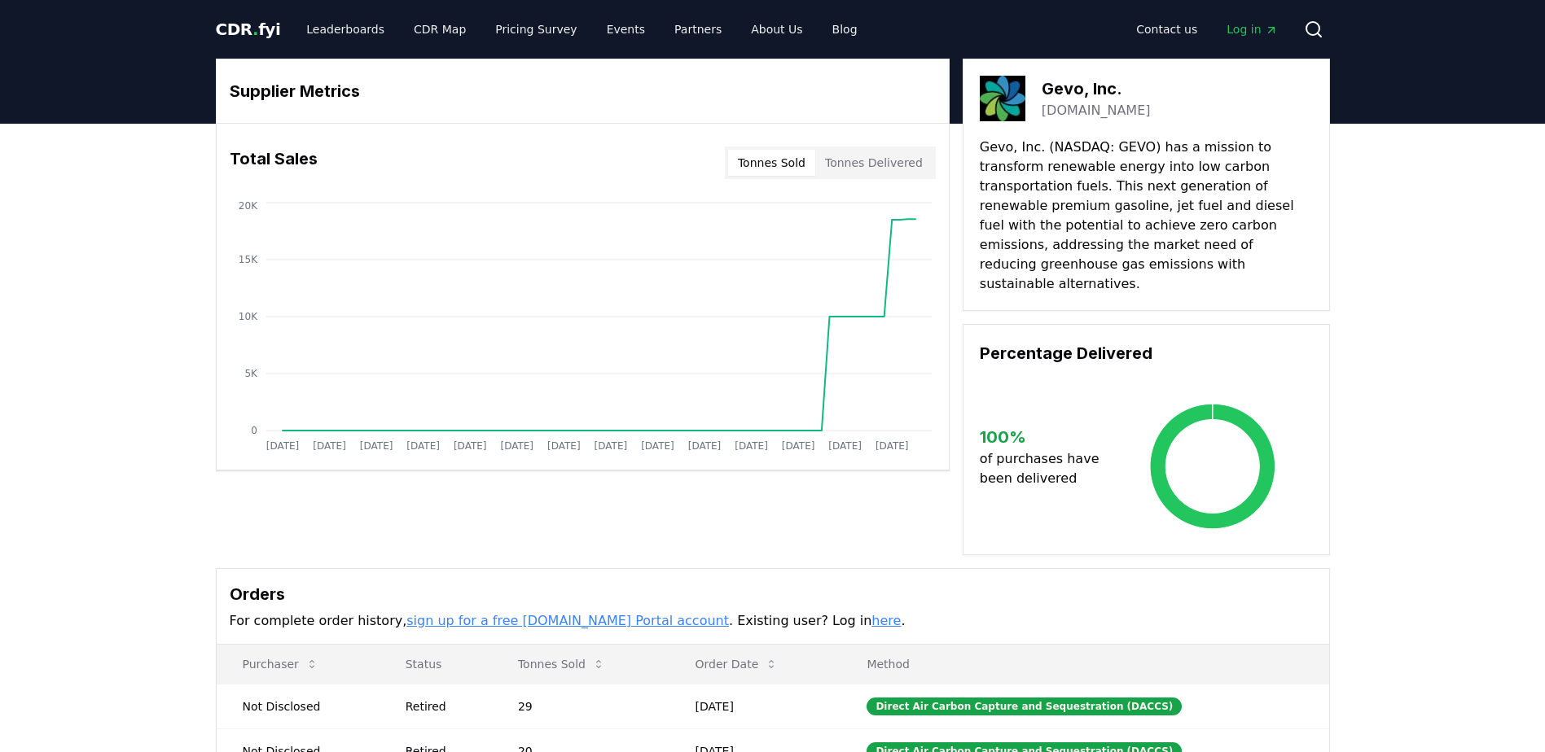
click at [900, 172] on button "Tonnes Delivered" at bounding box center [873, 163] width 117 height 26
click at [788, 156] on button "Tonnes Sold" at bounding box center [771, 163] width 87 height 26
click at [863, 171] on button "Tonnes Delivered" at bounding box center [873, 163] width 117 height 26
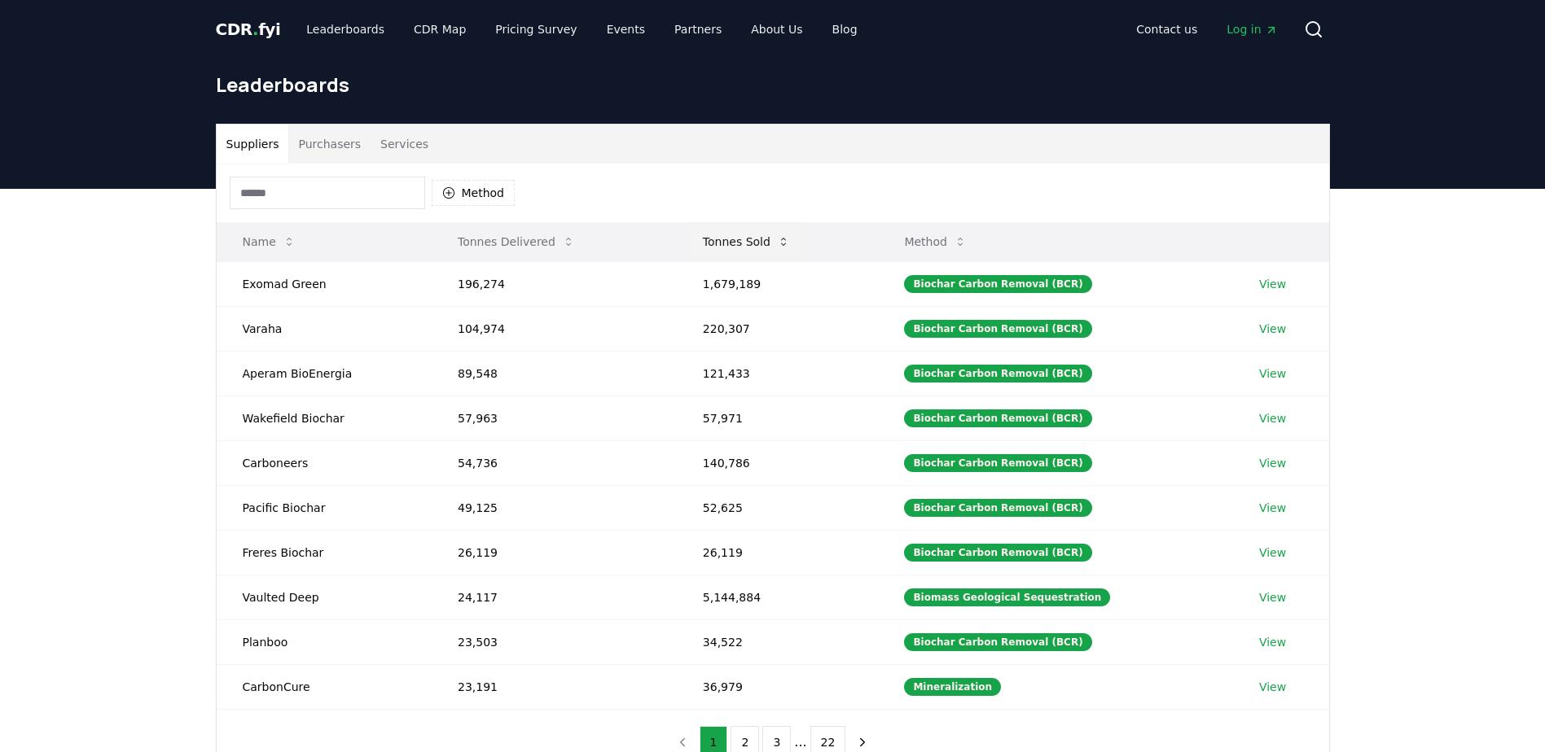
click at [753, 239] on button "Tonnes Sold" at bounding box center [746, 242] width 113 height 33
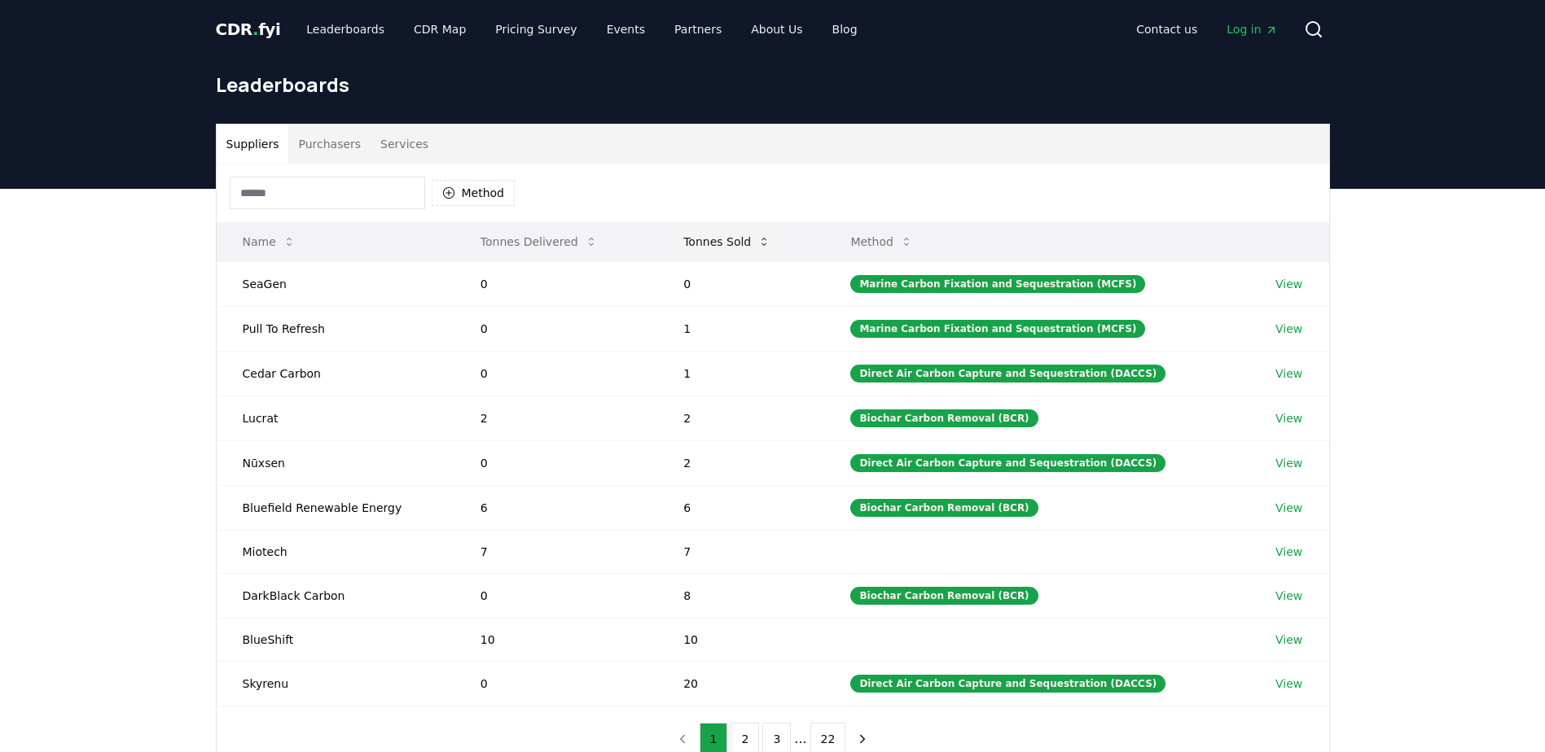
click at [753, 239] on button "Tonnes Sold" at bounding box center [726, 242] width 113 height 33
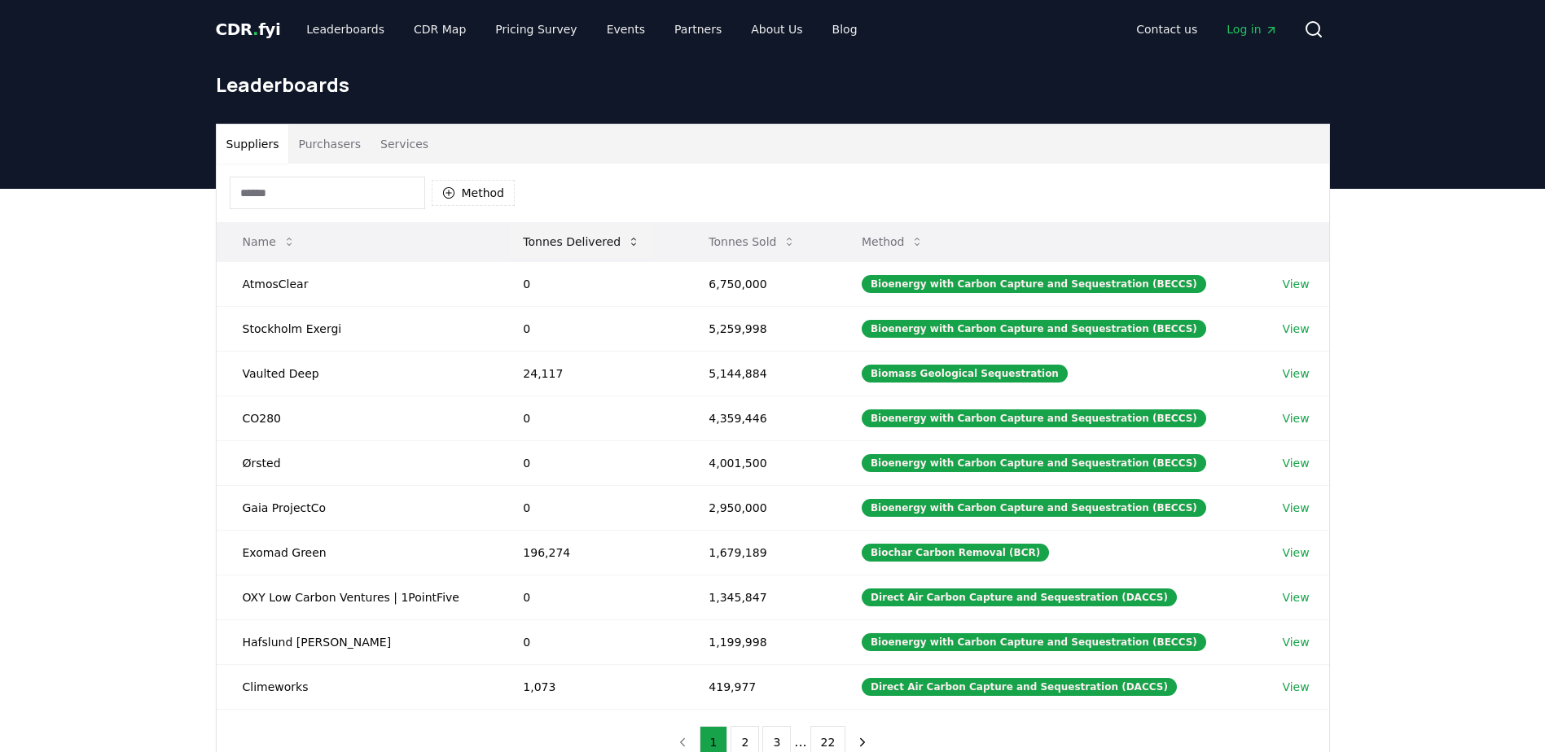
click at [606, 233] on button "Tonnes Delivered" at bounding box center [581, 242] width 143 height 33
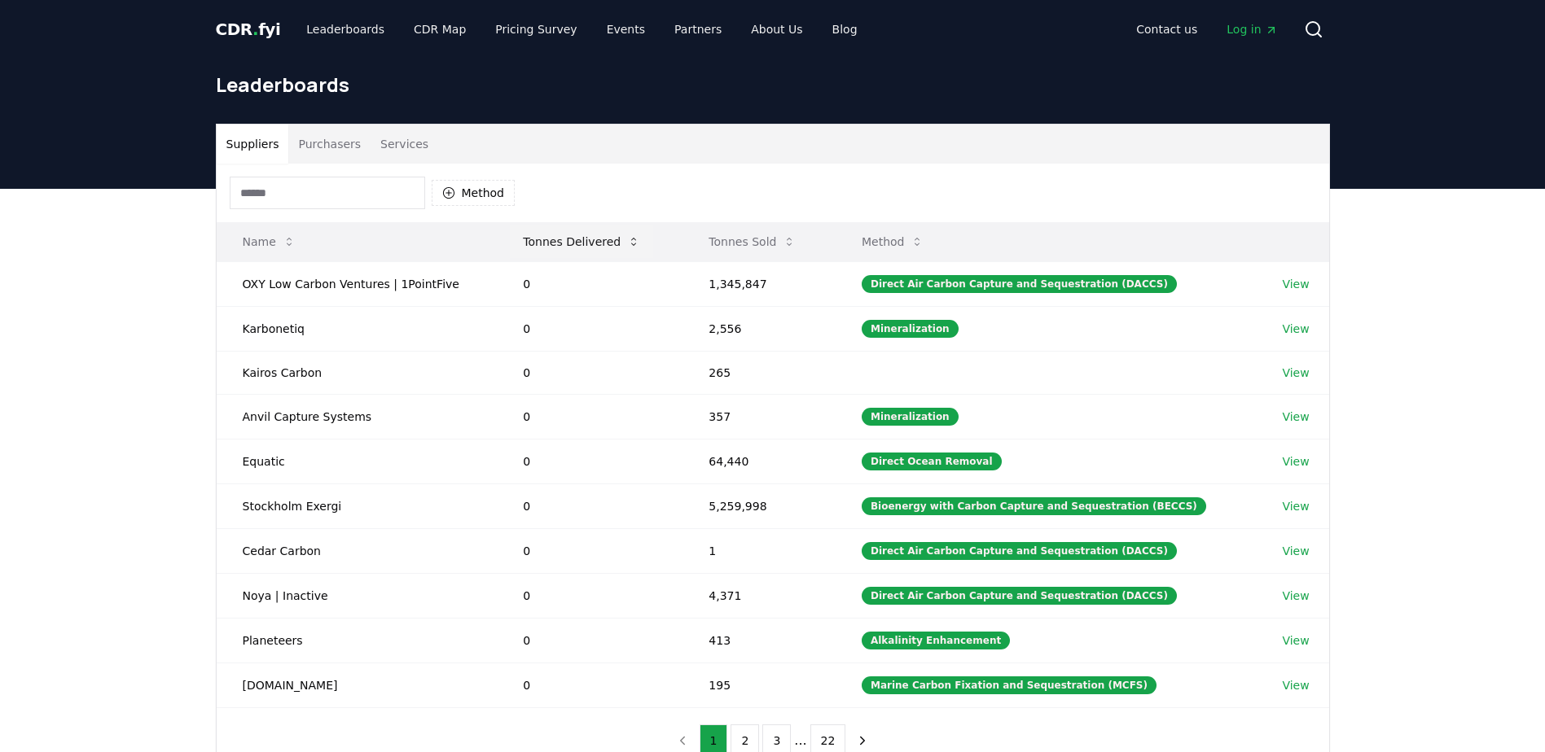
click at [606, 233] on button "Tonnes Delivered" at bounding box center [581, 242] width 143 height 33
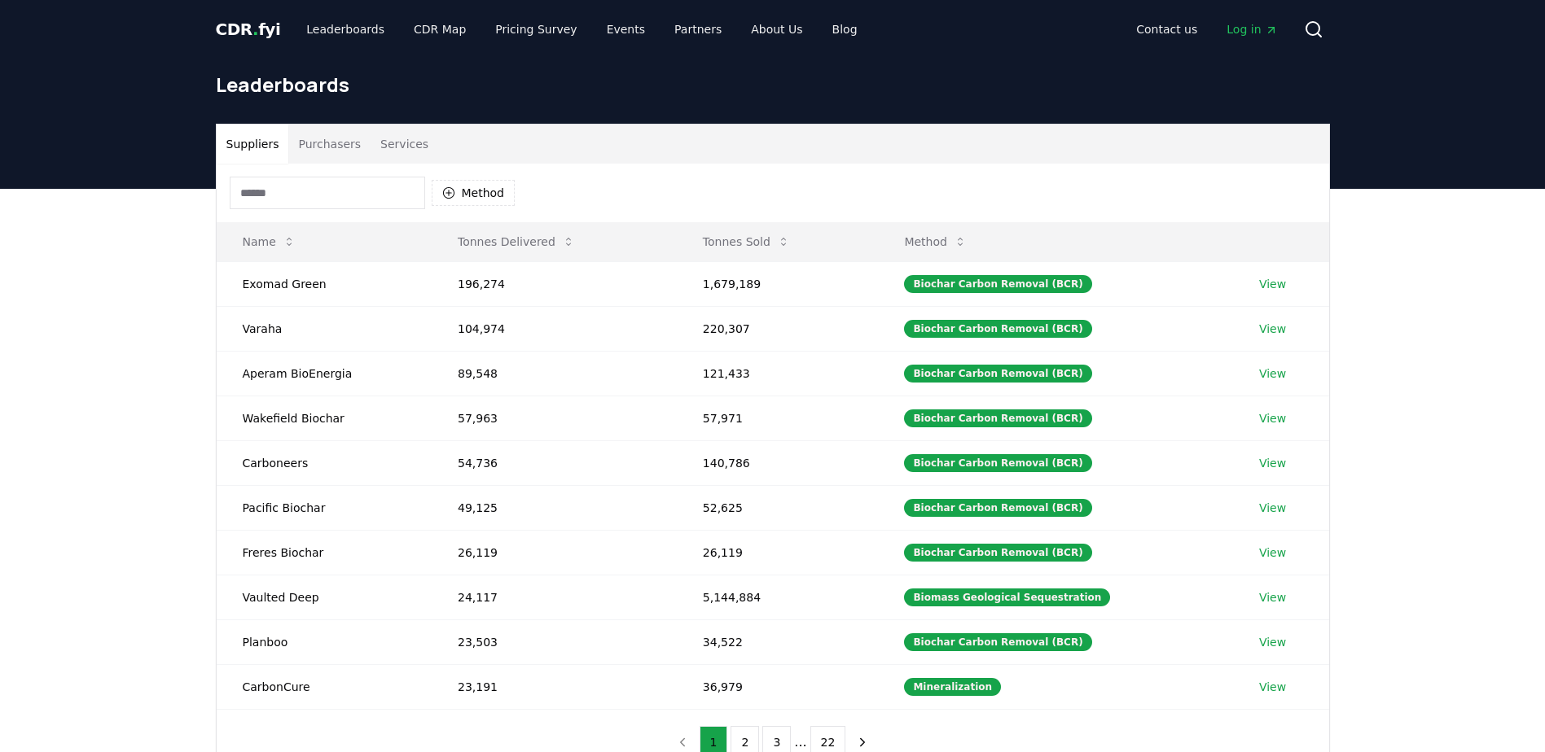
scroll to position [20, 0]
